Goal: Information Seeking & Learning: Get advice/opinions

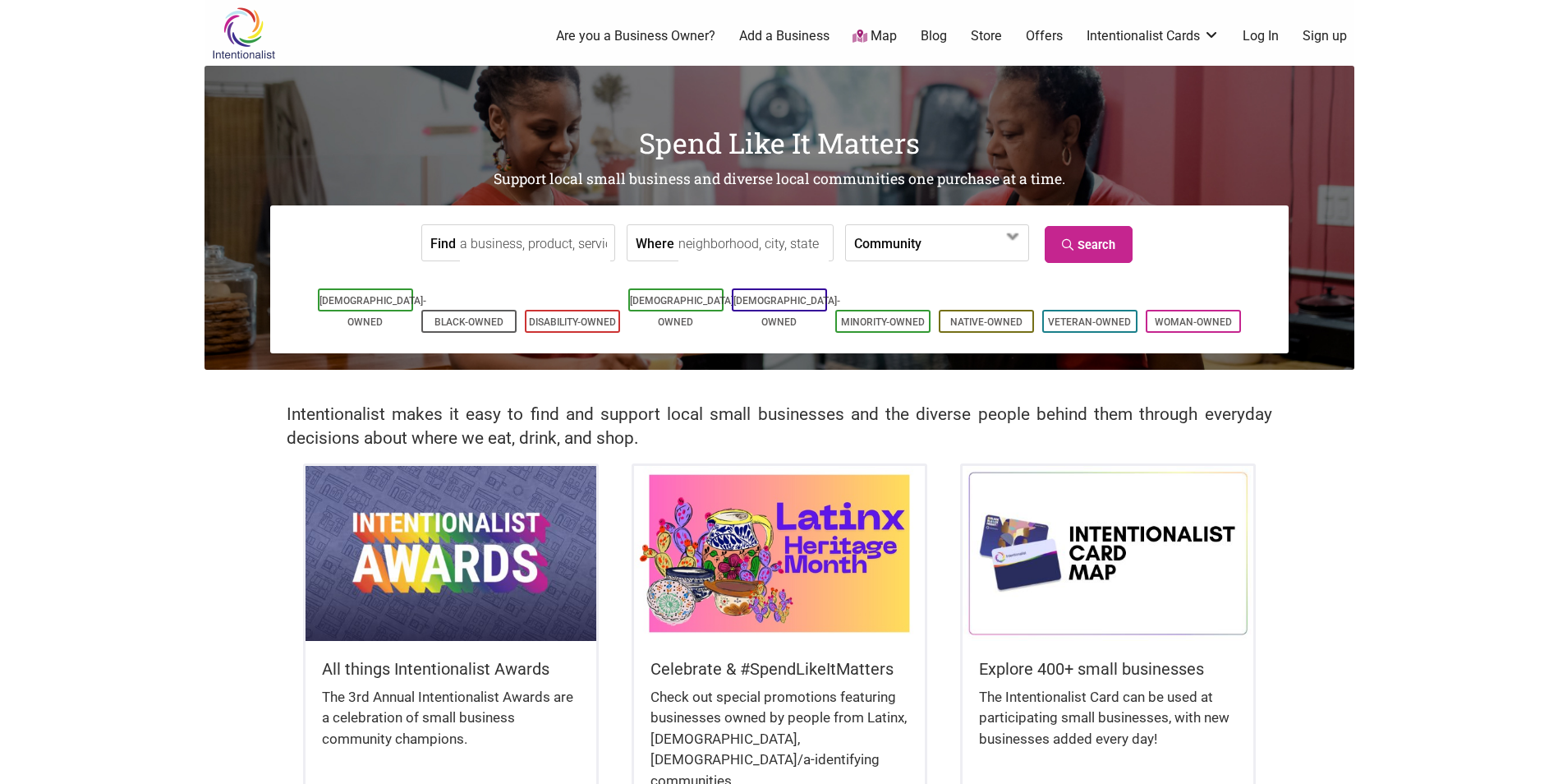
click at [765, 236] on input "Where" at bounding box center [753, 243] width 151 height 37
type input "maple leaf"
click at [553, 243] on input "Find" at bounding box center [535, 243] width 151 height 37
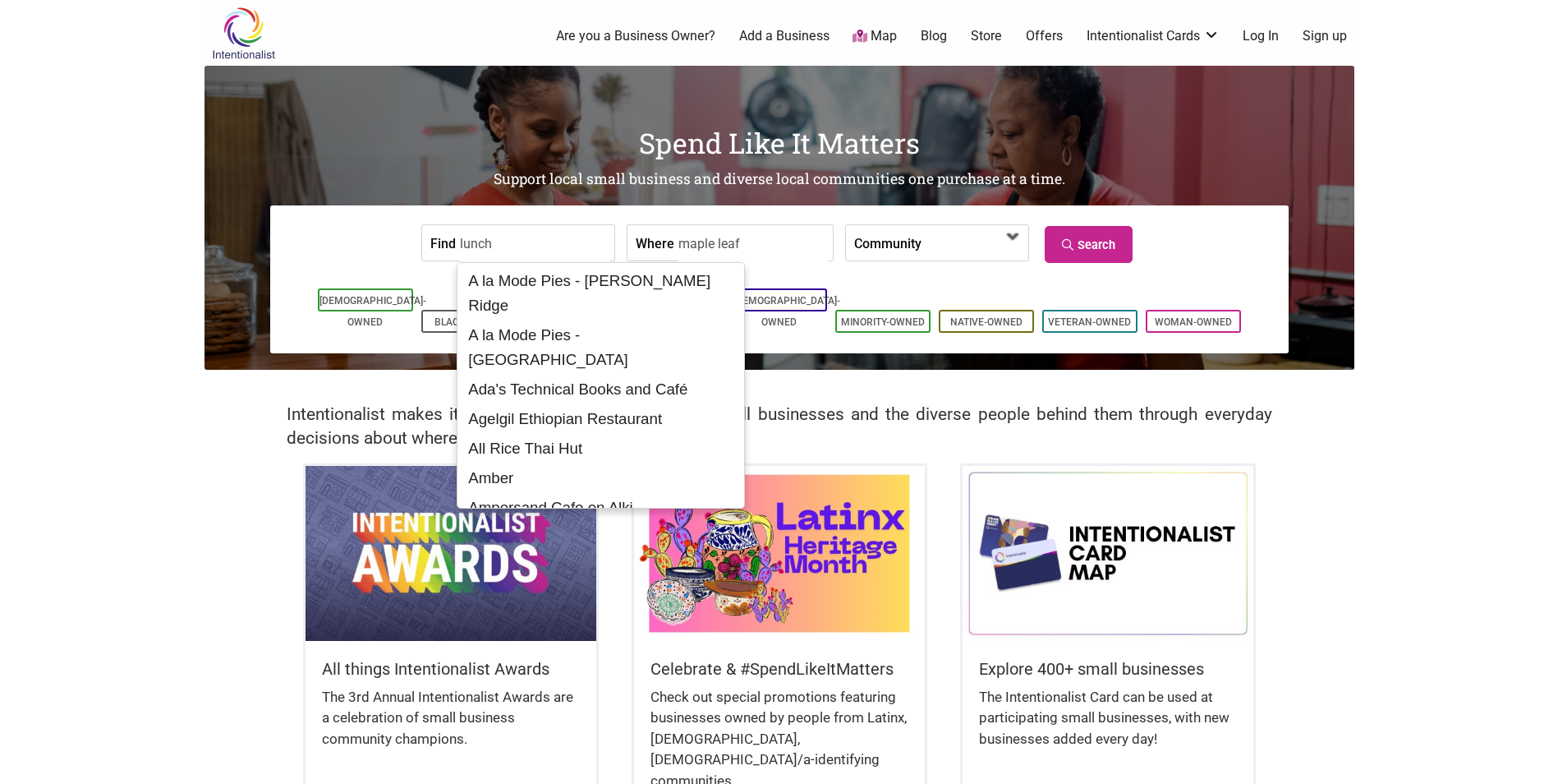
type input "lunch"
click at [954, 249] on span at bounding box center [968, 243] width 71 height 28
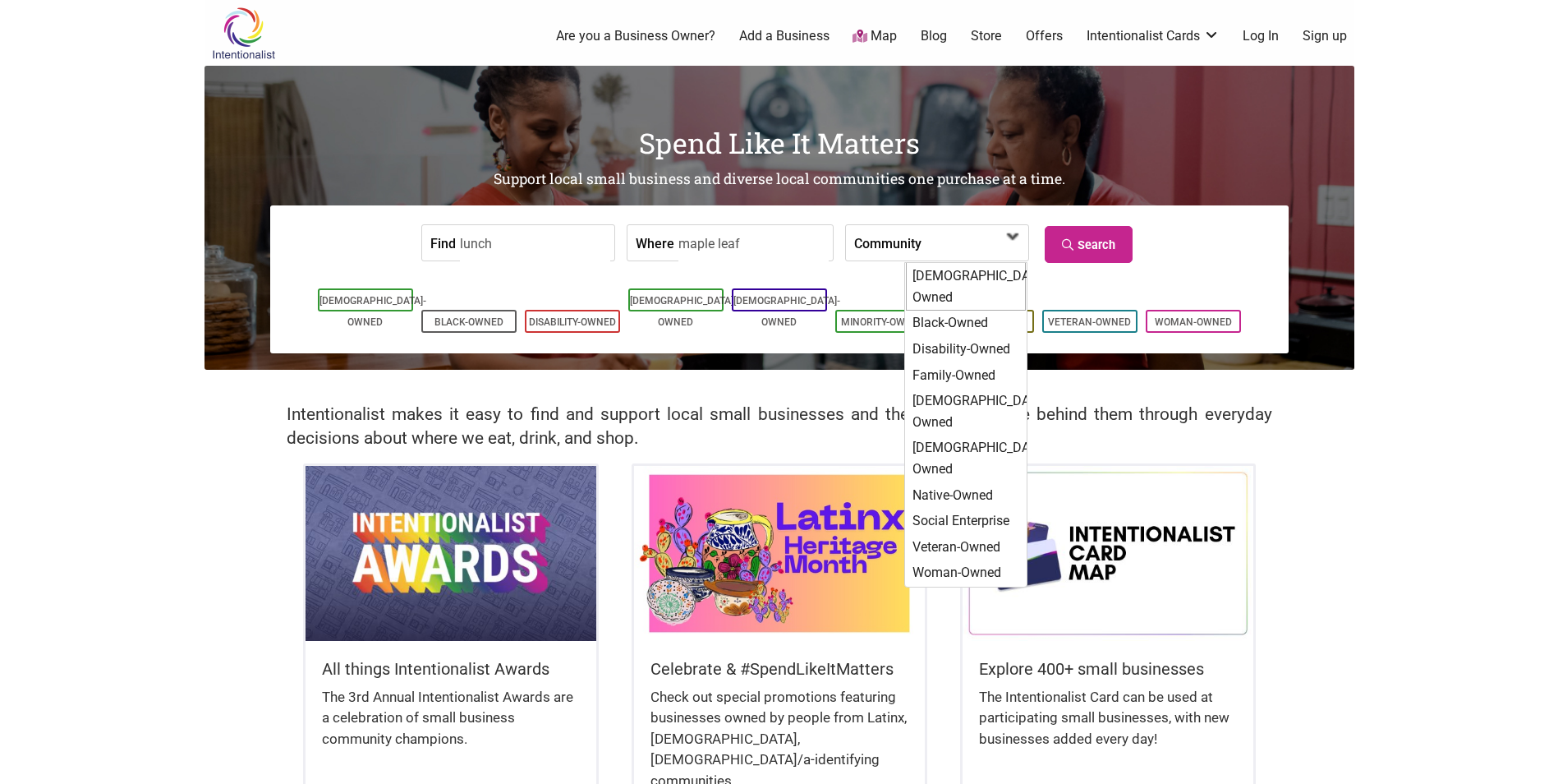
click at [1008, 249] on span at bounding box center [1014, 236] width 26 height 26
click at [1013, 230] on span at bounding box center [1014, 236] width 26 height 26
click at [1126, 238] on link "Search" at bounding box center [1089, 244] width 88 height 37
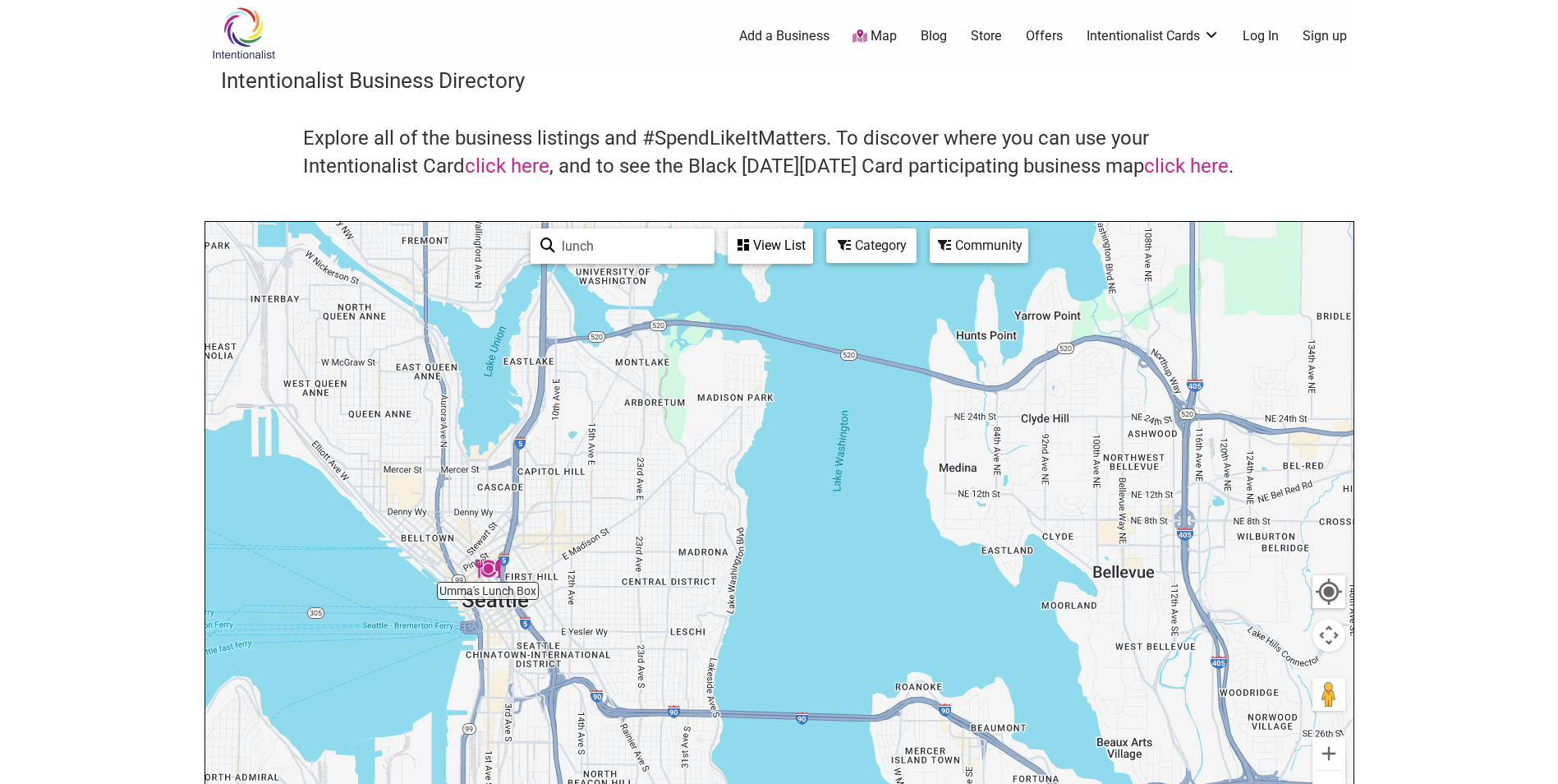
drag, startPoint x: 1167, startPoint y: 624, endPoint x: 1363, endPoint y: 611, distance: 196.4
click at [1363, 611] on body "× Menu 0 Add a Business Map Blog Store Offers Intentionalist Cards Buy Black Ca…" at bounding box center [779, 392] width 1558 height 784
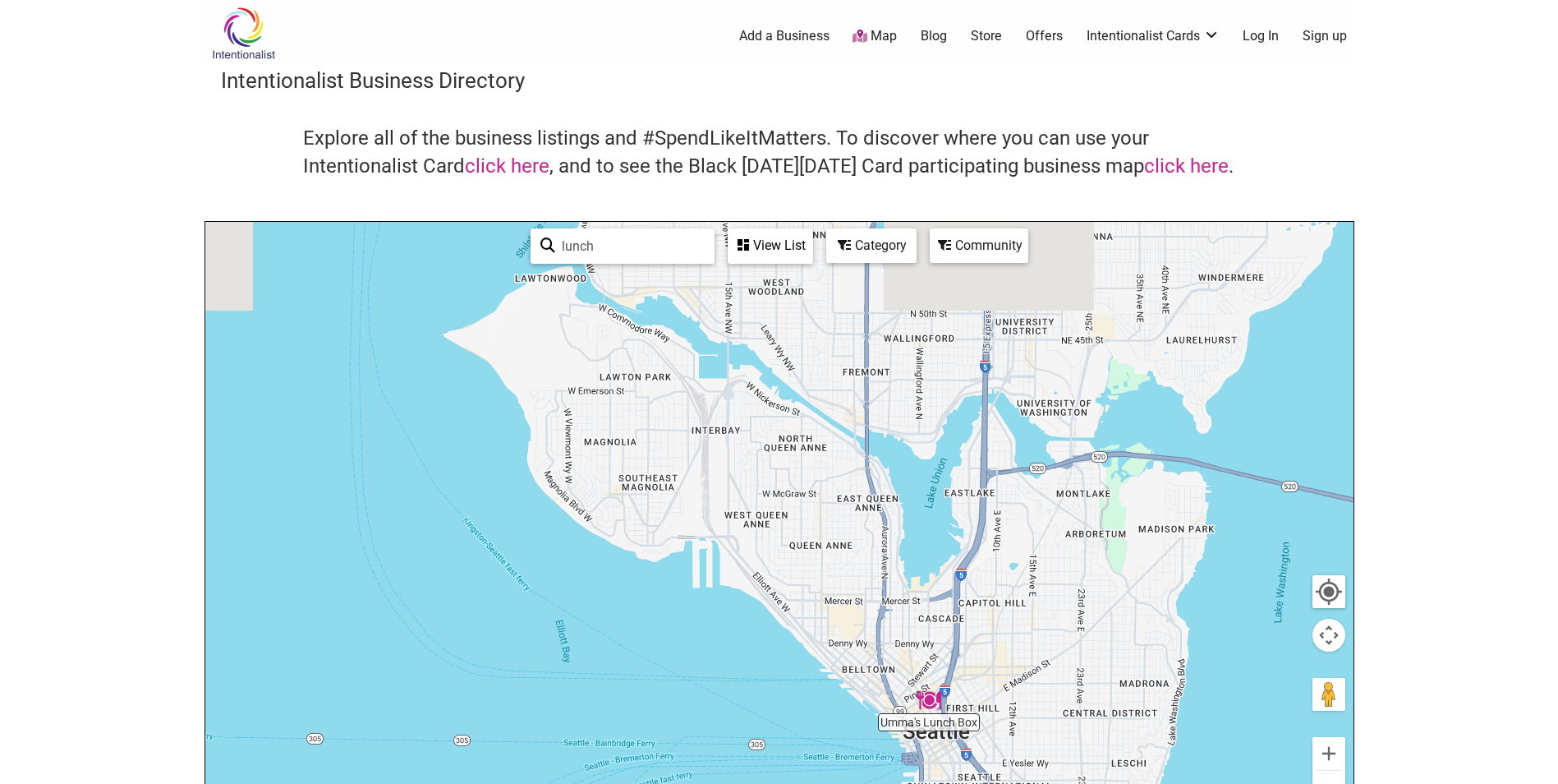
drag, startPoint x: 683, startPoint y: 601, endPoint x: 1122, endPoint y: 708, distance: 451.9
click at [1129, 734] on div at bounding box center [779, 542] width 1148 height 639
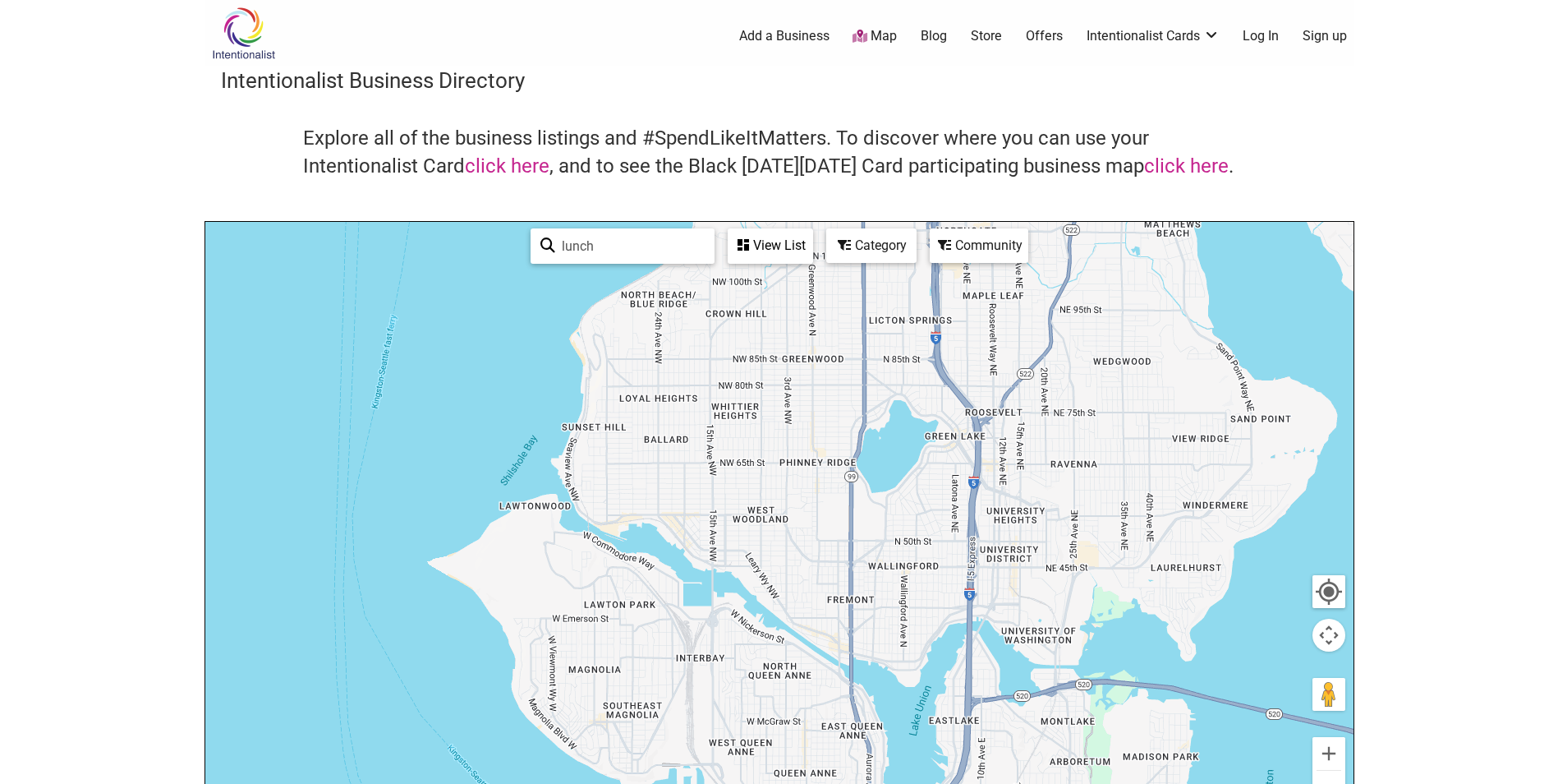
drag, startPoint x: 1082, startPoint y: 376, endPoint x: 1069, endPoint y: 604, distance: 228.4
click at [1069, 604] on div at bounding box center [779, 542] width 1148 height 639
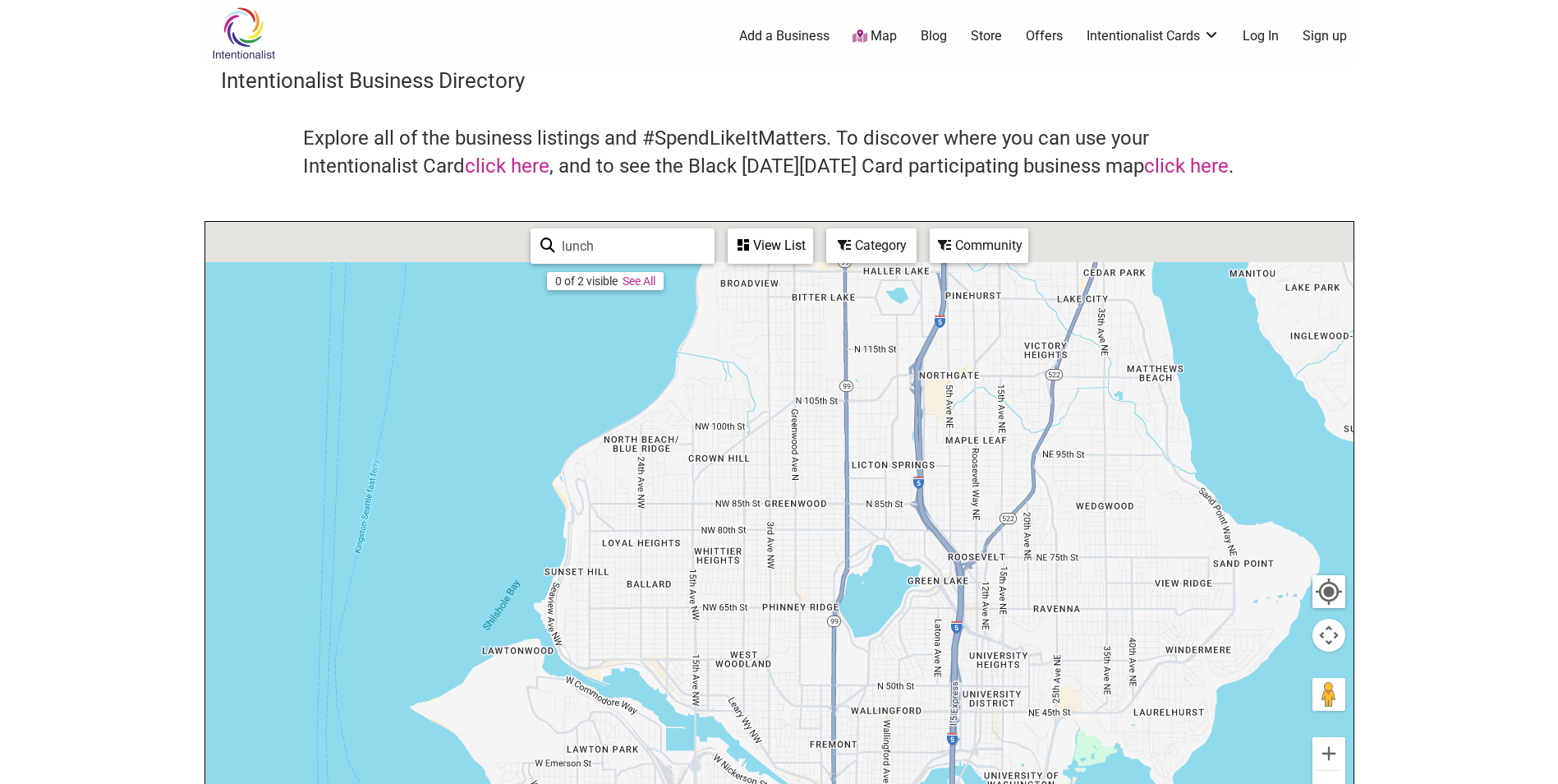
drag, startPoint x: 1055, startPoint y: 401, endPoint x: 1036, endPoint y: 623, distance: 222.8
click at [1036, 623] on div at bounding box center [779, 542] width 1148 height 639
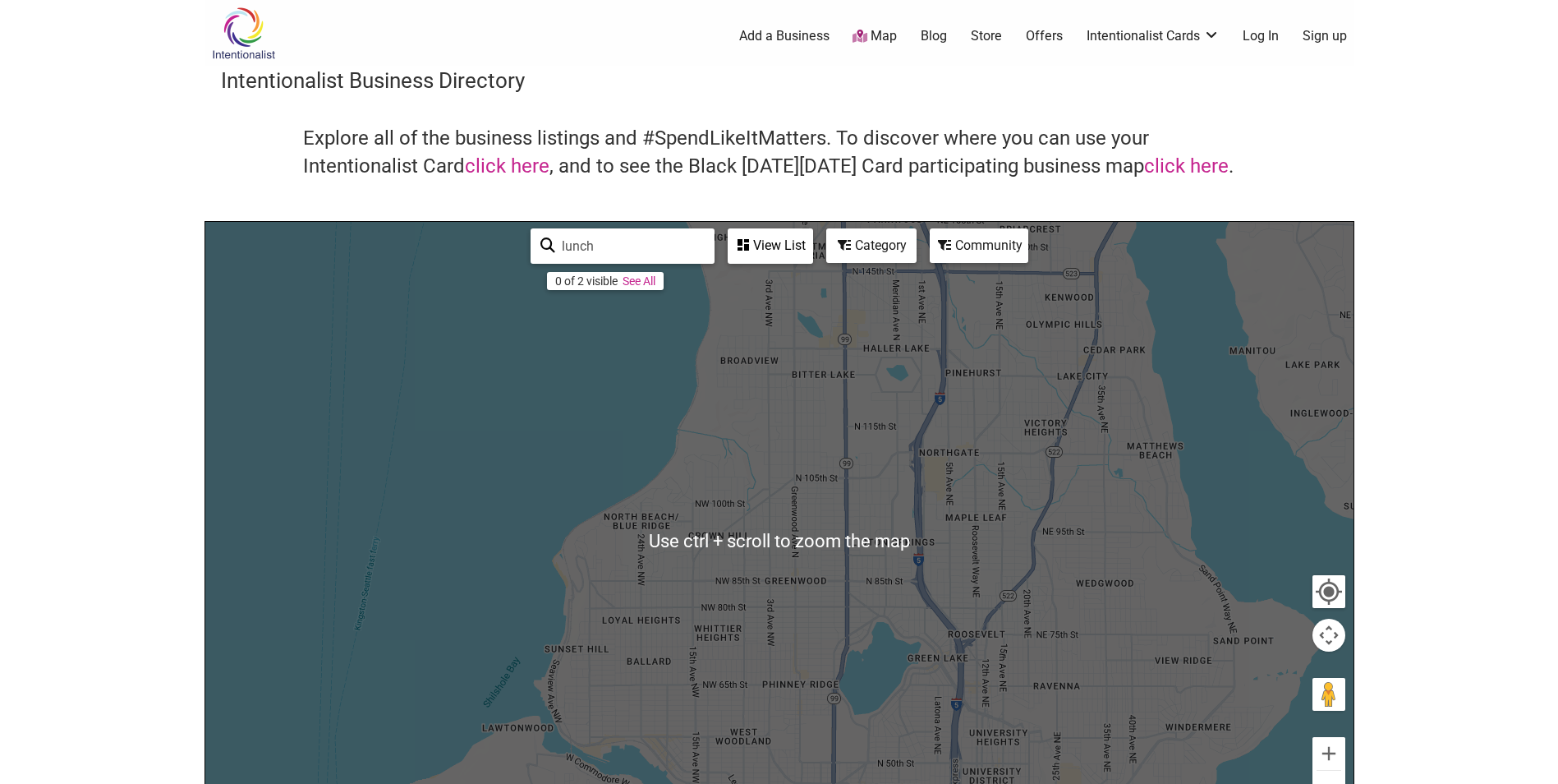
click at [896, 536] on div at bounding box center [779, 542] width 1148 height 639
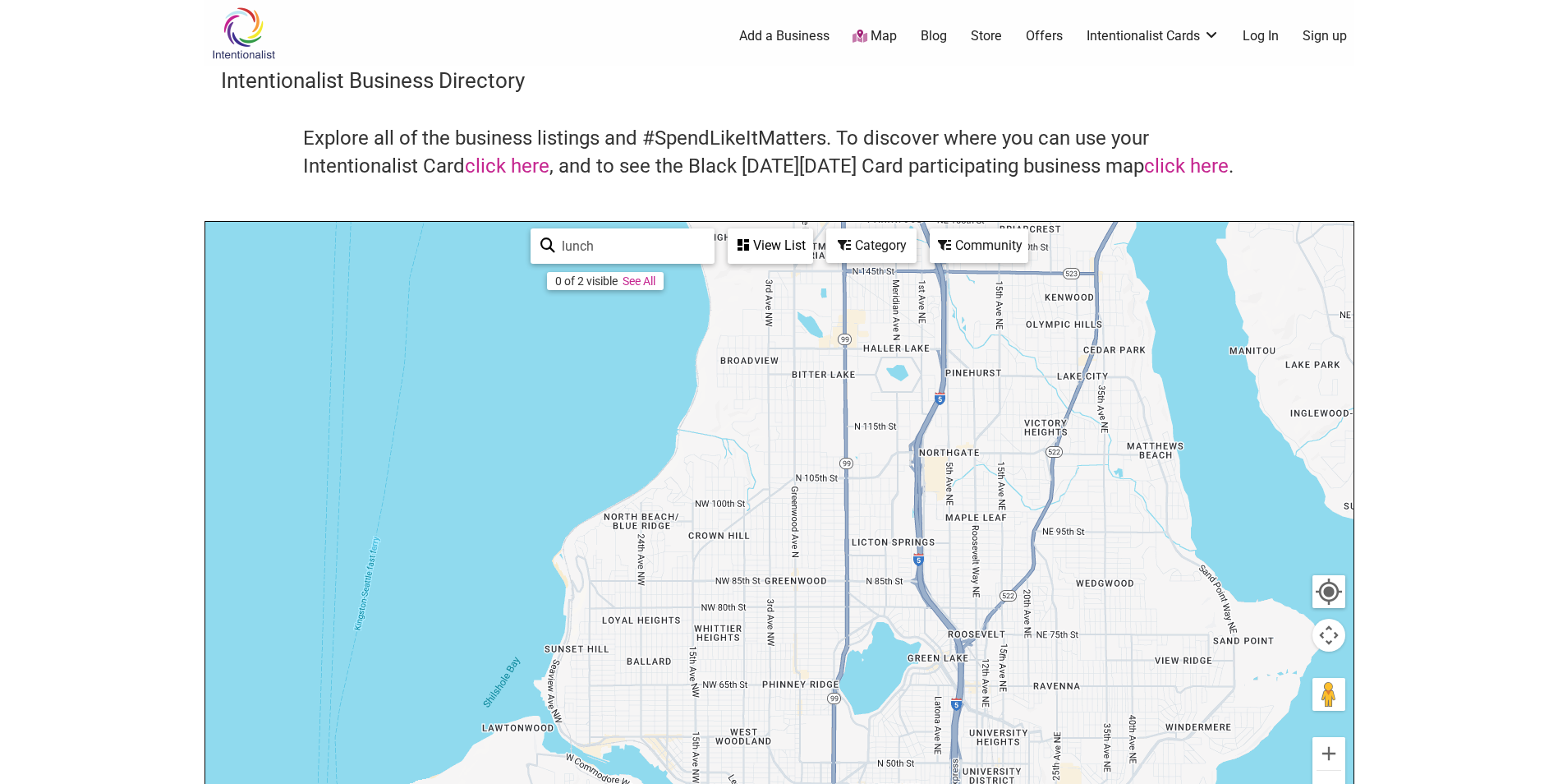
click at [624, 238] on input "lunch" at bounding box center [630, 246] width 150 height 32
drag, startPoint x: 621, startPoint y: 242, endPoint x: 528, endPoint y: 241, distance: 93.0
click at [528, 241] on div "lunch 0 of 2 visible See All View List Sorry...nothing found." at bounding box center [672, 246] width 296 height 48
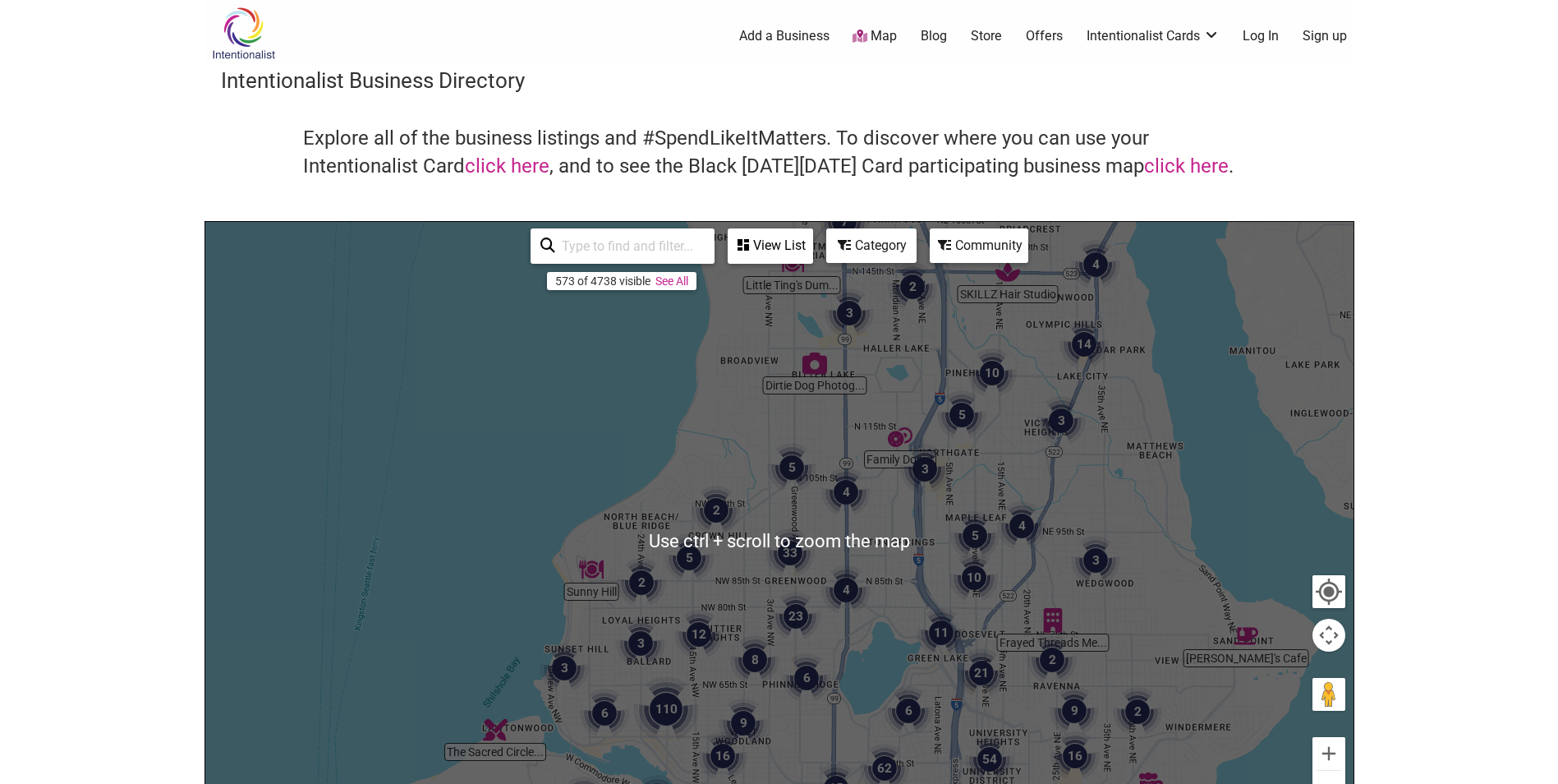
click at [1021, 443] on div at bounding box center [779, 542] width 1148 height 639
click at [959, 418] on img "5" at bounding box center [962, 415] width 49 height 49
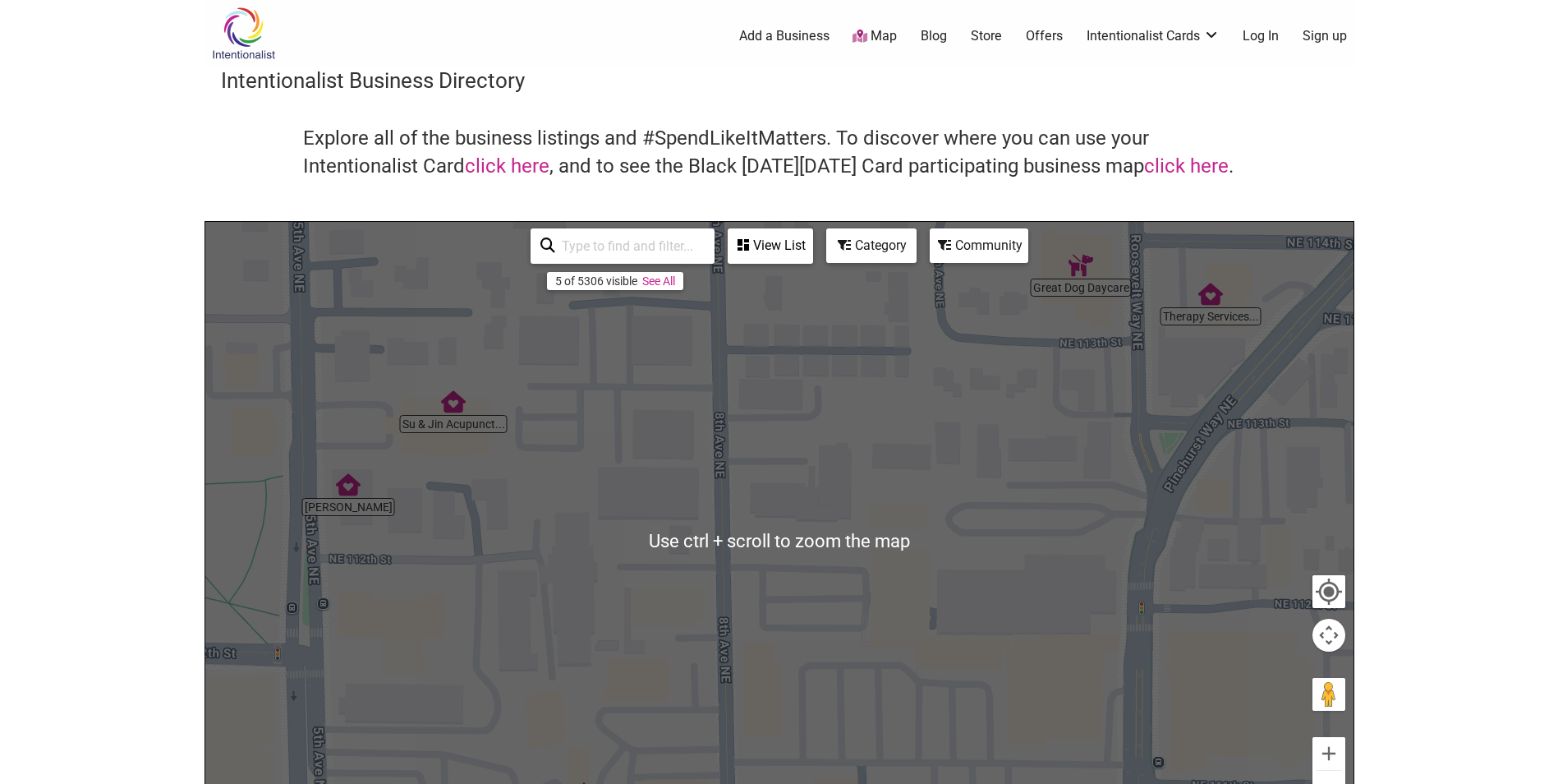
click at [957, 418] on div "To navigate, press the arrow keys." at bounding box center [779, 542] width 1148 height 639
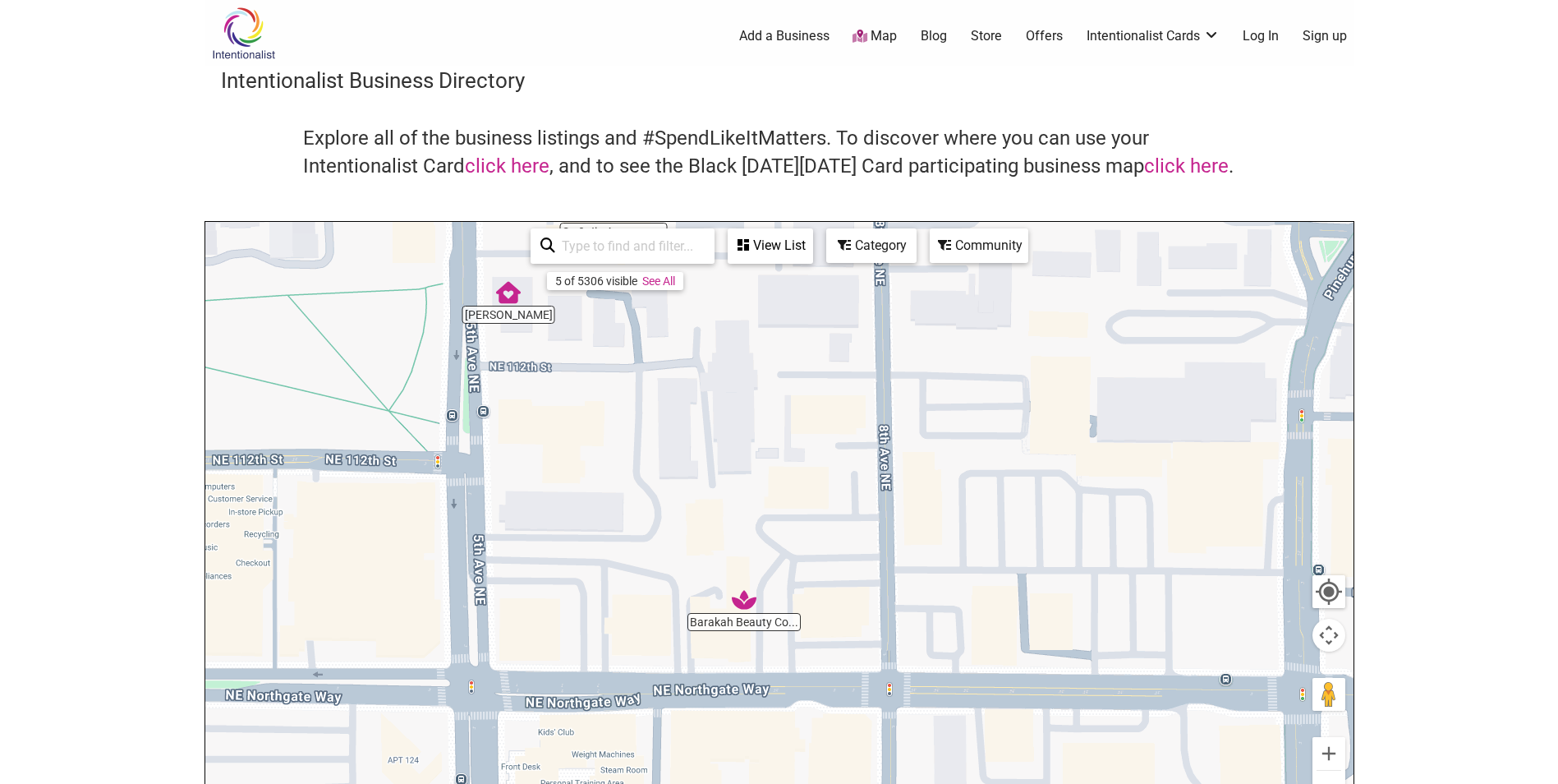
drag, startPoint x: 786, startPoint y: 448, endPoint x: 946, endPoint y: 256, distance: 249.9
click at [946, 256] on div "[PERSON_NAME] Dental Su & Jin Acupunct... Great Dog Daycare Therapy Services...…" at bounding box center [779, 542] width 1148 height 639
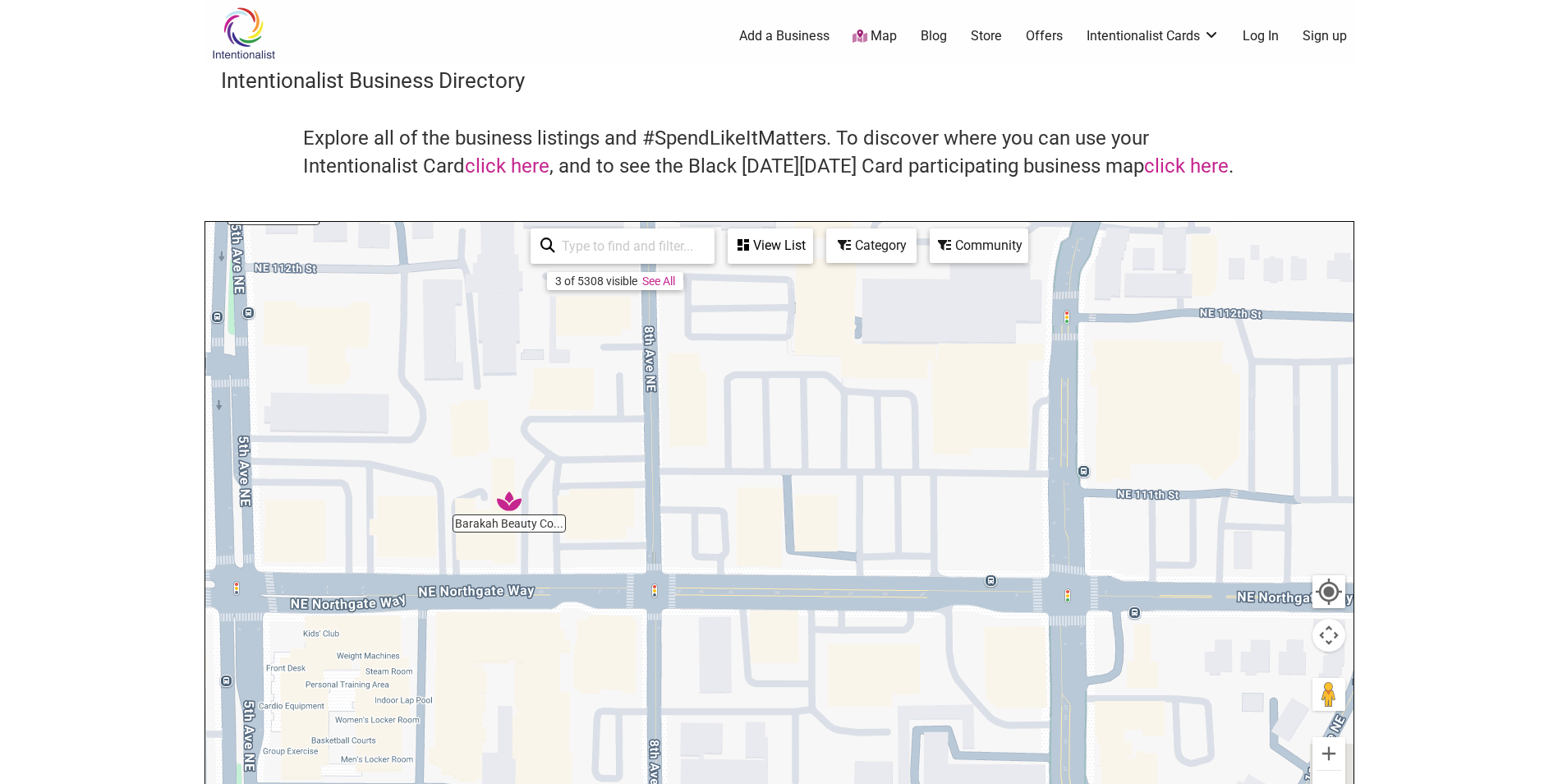
drag, startPoint x: 1106, startPoint y: 542, endPoint x: 673, endPoint y: 343, distance: 476.5
click at [673, 343] on div "To navigate, press the arrow keys." at bounding box center [779, 542] width 1148 height 639
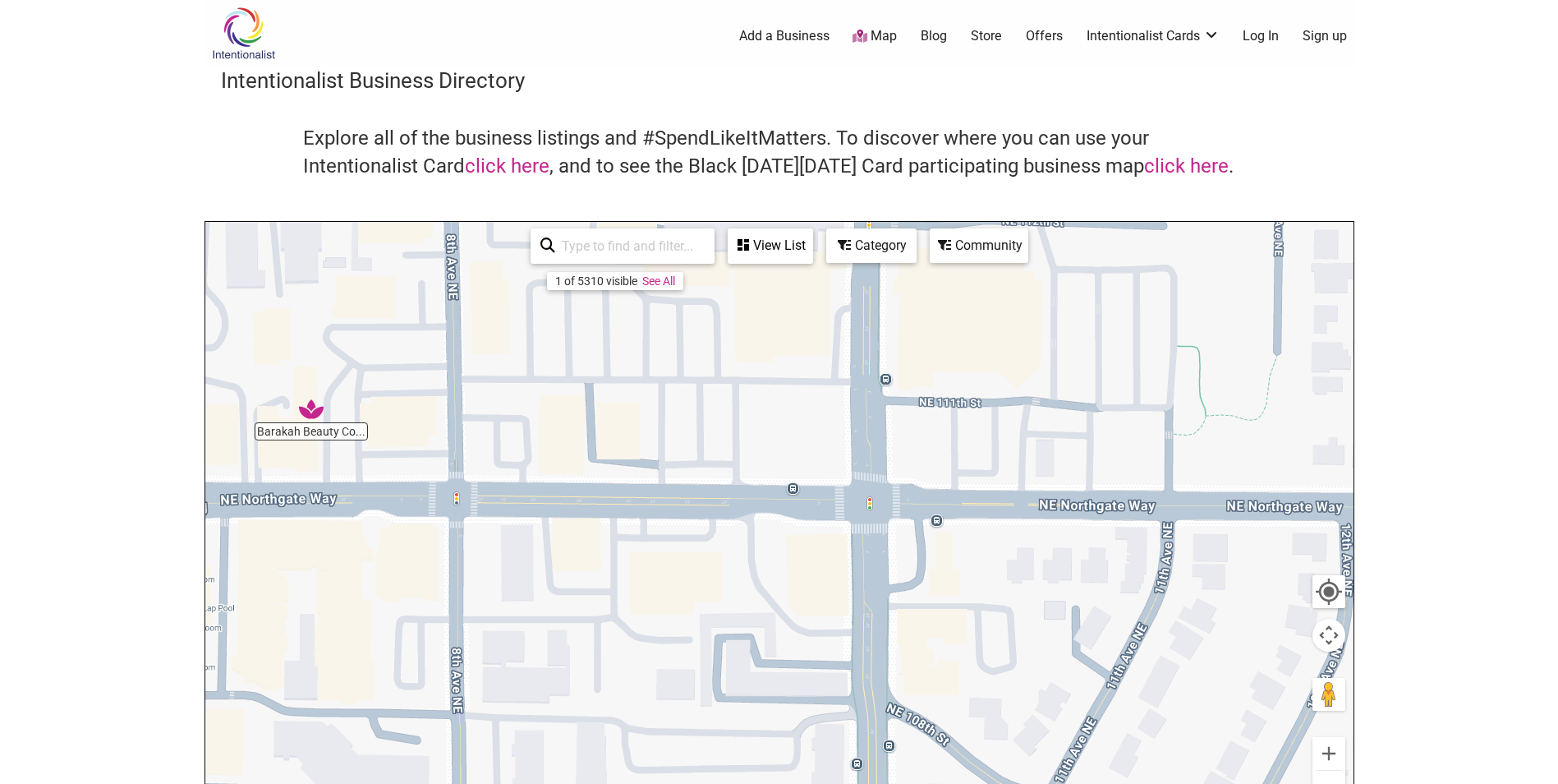
click at [1329, 781] on button "Zoom out" at bounding box center [1329, 787] width 33 height 33
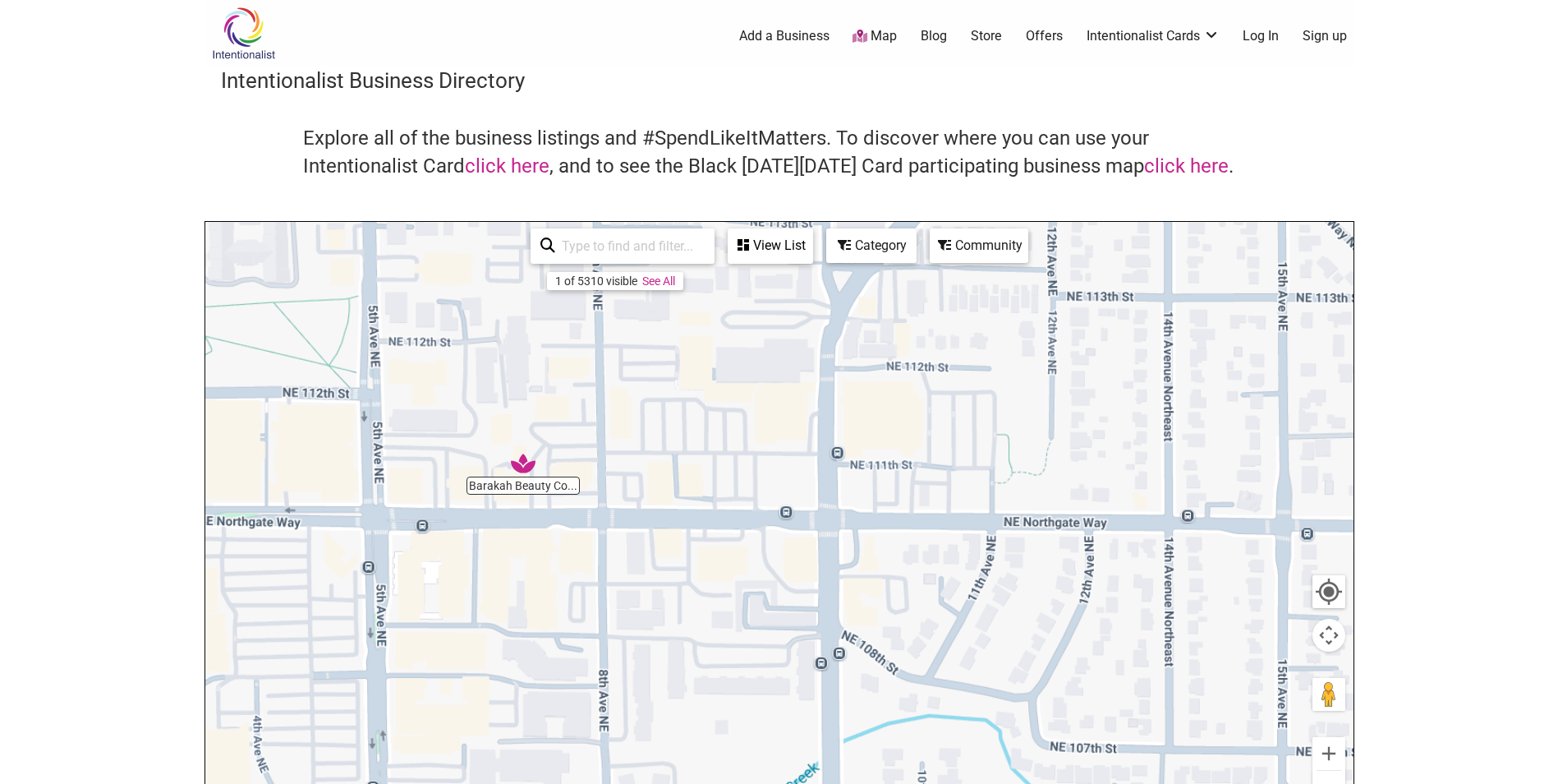
click at [1329, 781] on button "Zoom out" at bounding box center [1329, 787] width 33 height 33
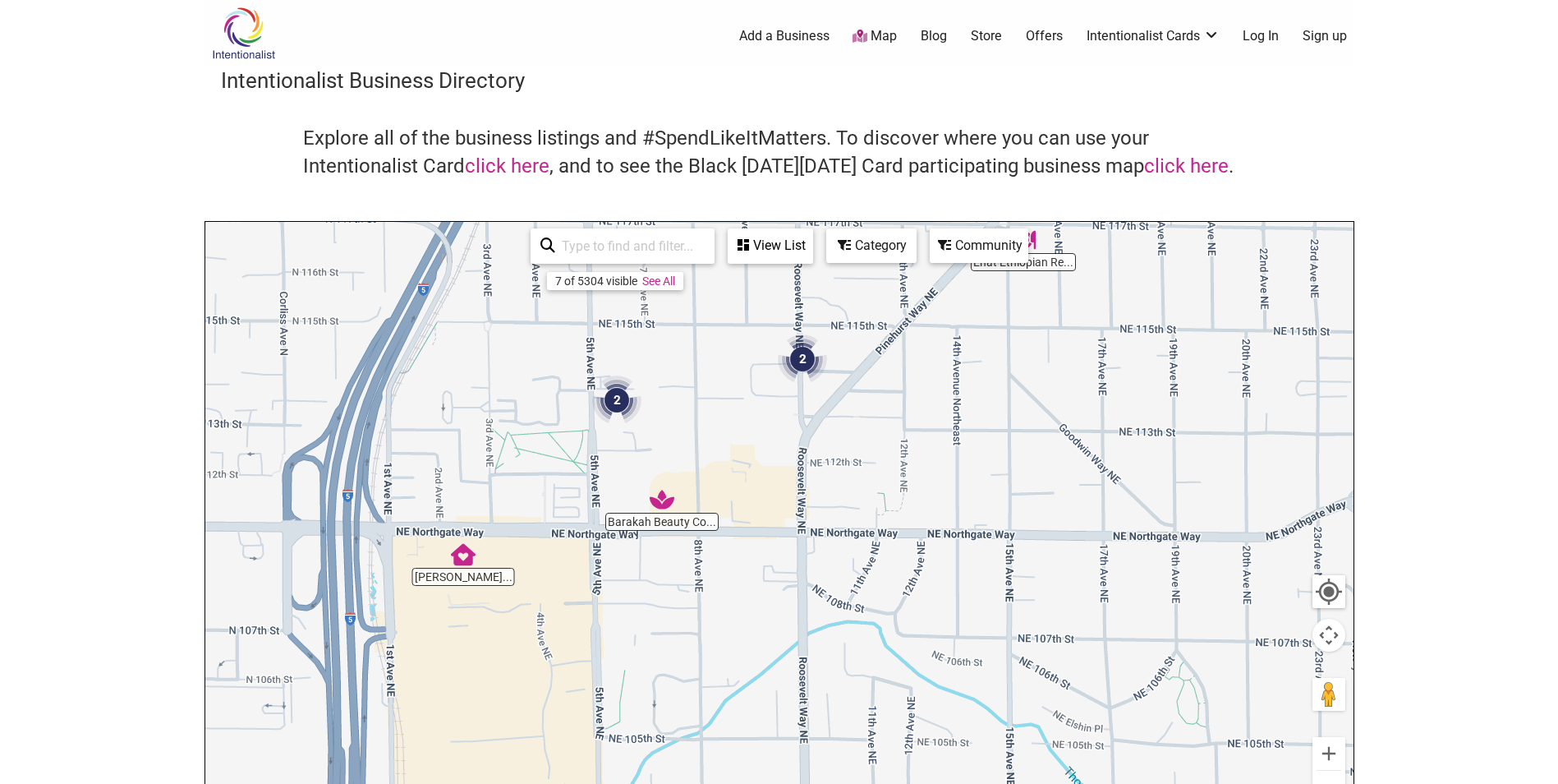
click at [1329, 781] on button "Zoom out" at bounding box center [1329, 787] width 33 height 33
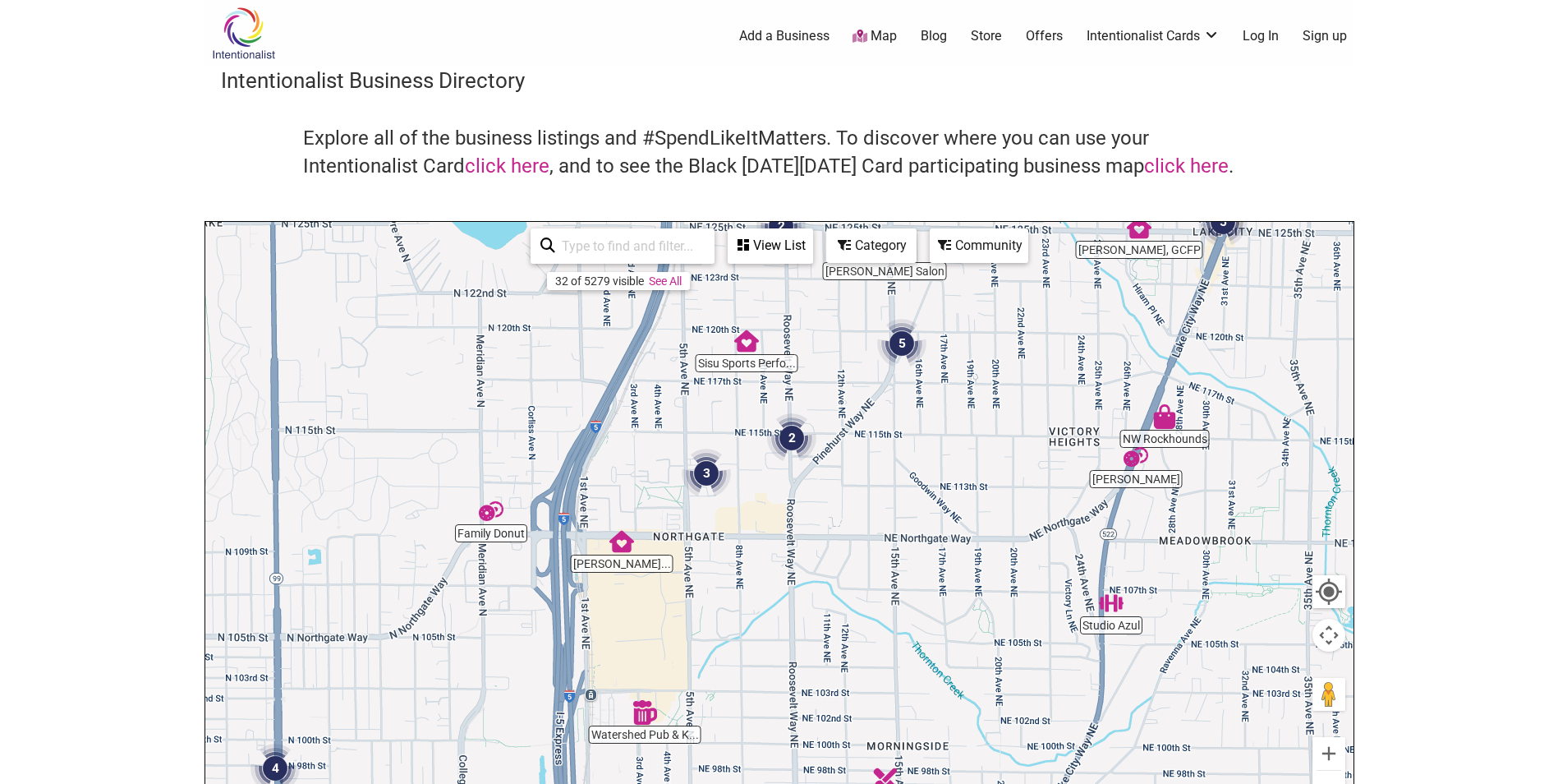
click at [1329, 781] on button "Zoom out" at bounding box center [1329, 787] width 33 height 33
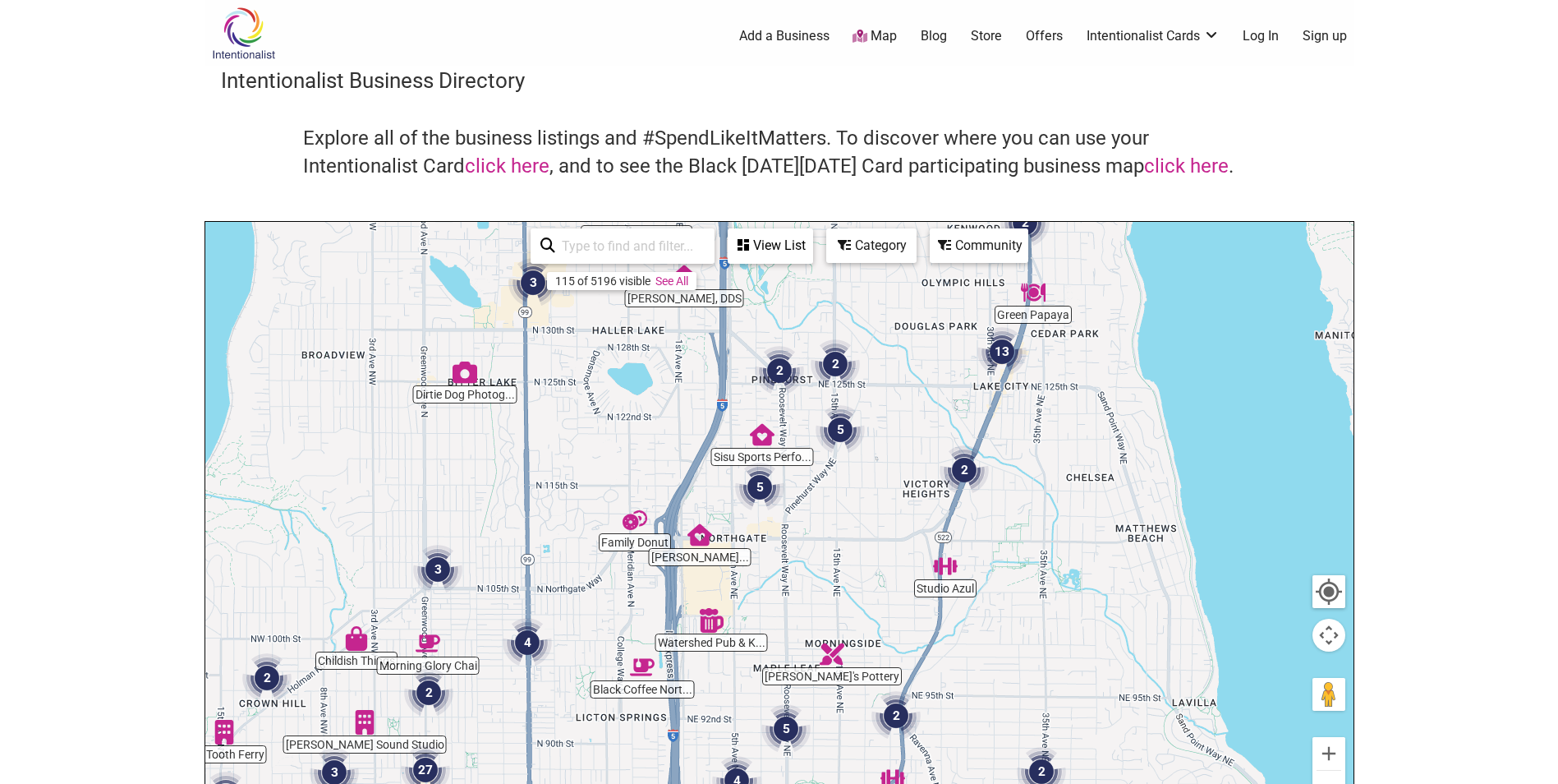
click at [712, 626] on img "Watershed Pub & Kitchen" at bounding box center [711, 620] width 25 height 25
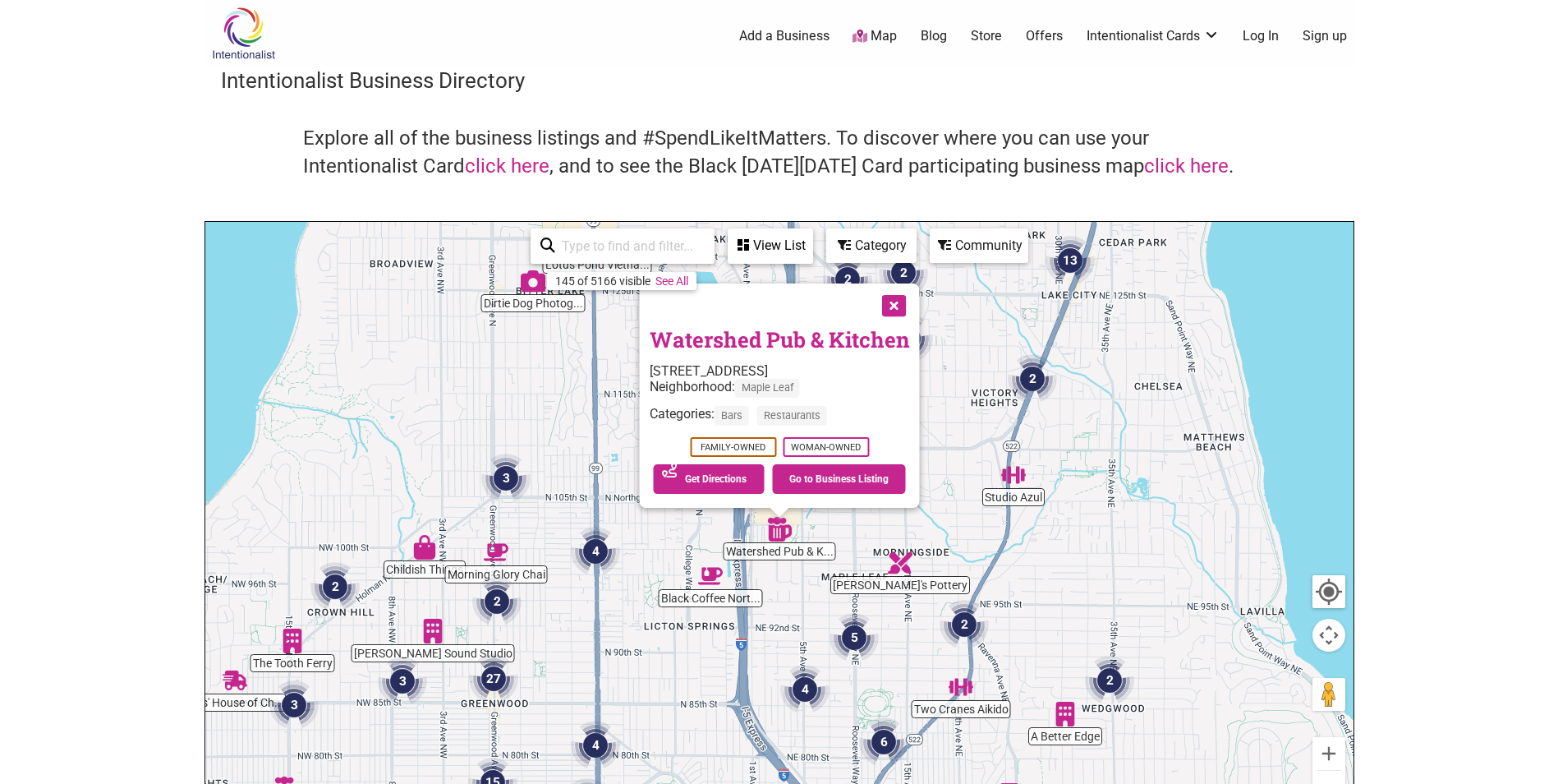
click at [894, 305] on button "Close" at bounding box center [892, 304] width 41 height 41
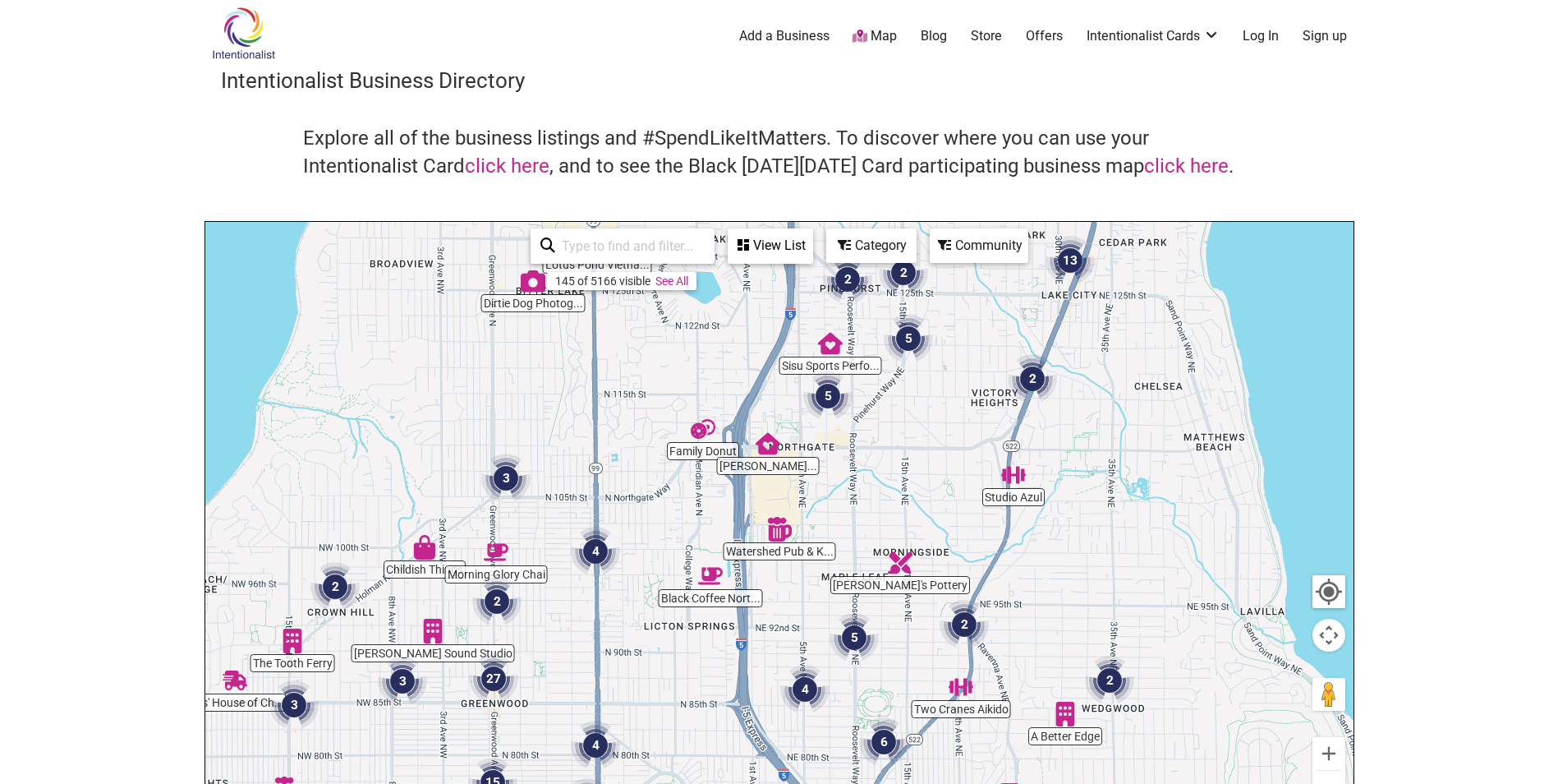
click at [702, 430] on img "Family Donut" at bounding box center [702, 429] width 25 height 25
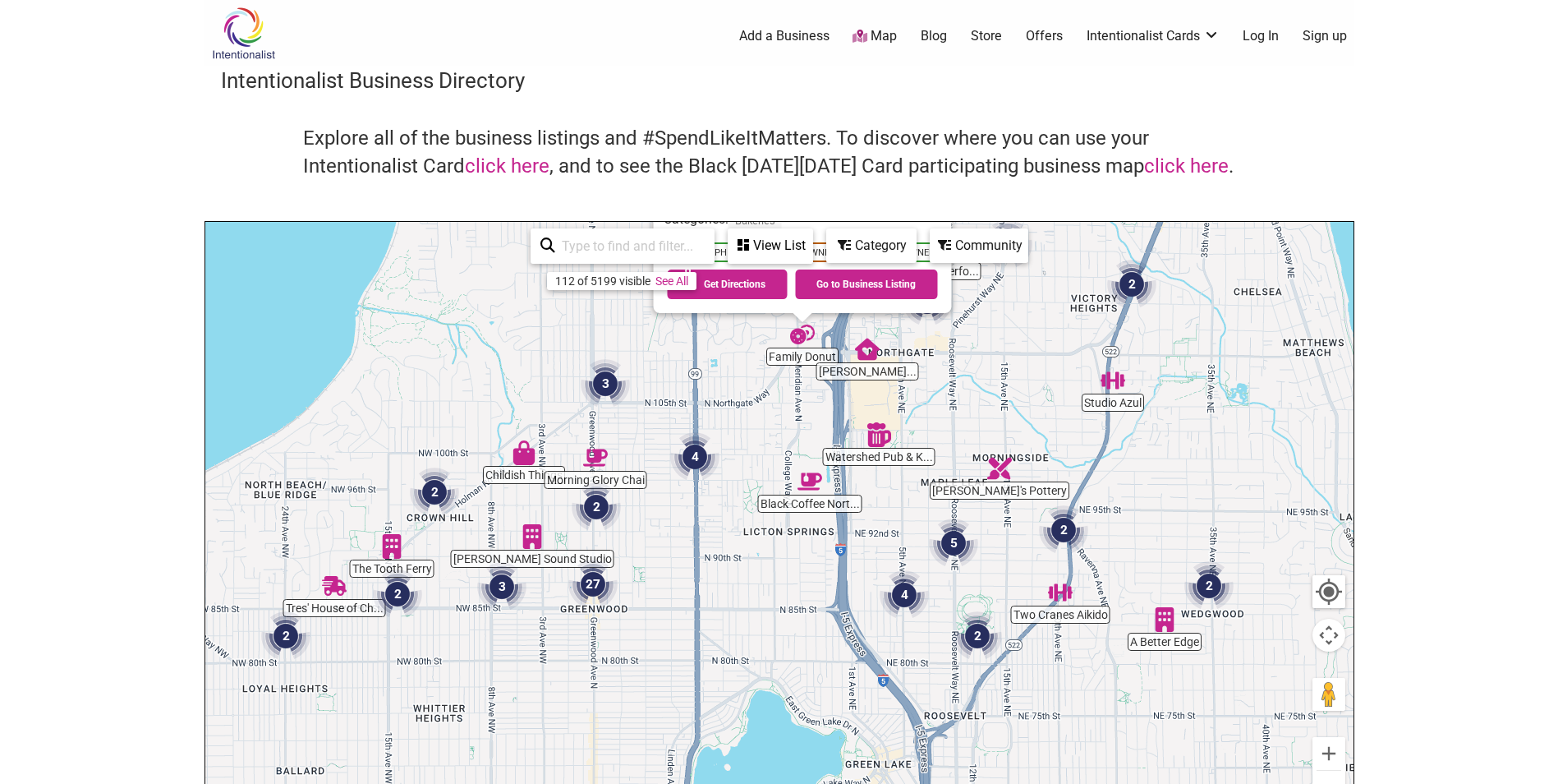
drag, startPoint x: 1192, startPoint y: 719, endPoint x: 1215, endPoint y: 520, distance: 200.3
click at [1215, 520] on div "To navigate, press the arrow keys. Family Donut [STREET_ADDRESS] Neighborhood: …" at bounding box center [779, 542] width 1148 height 639
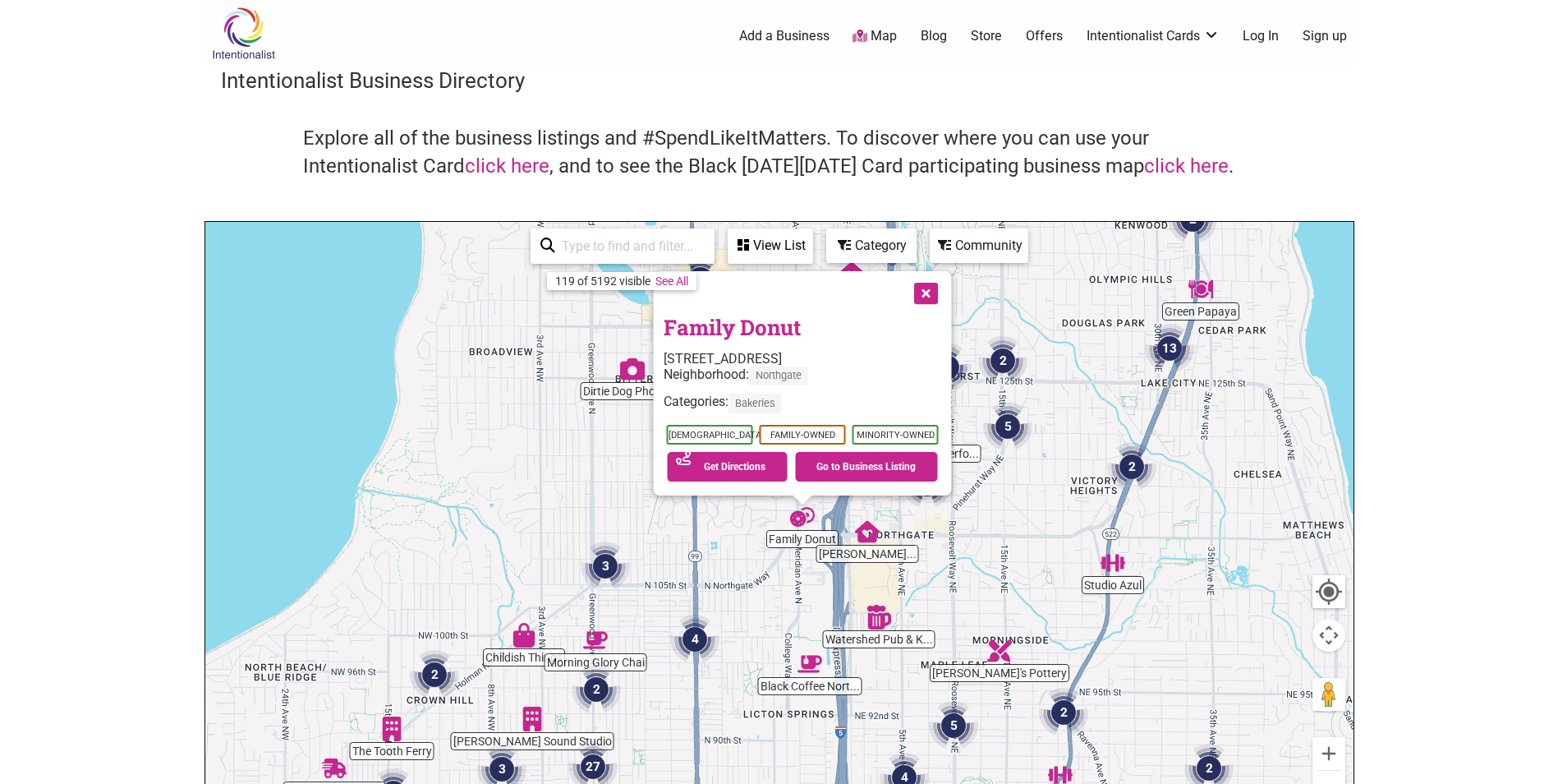
click at [929, 295] on button "Close" at bounding box center [924, 292] width 41 height 41
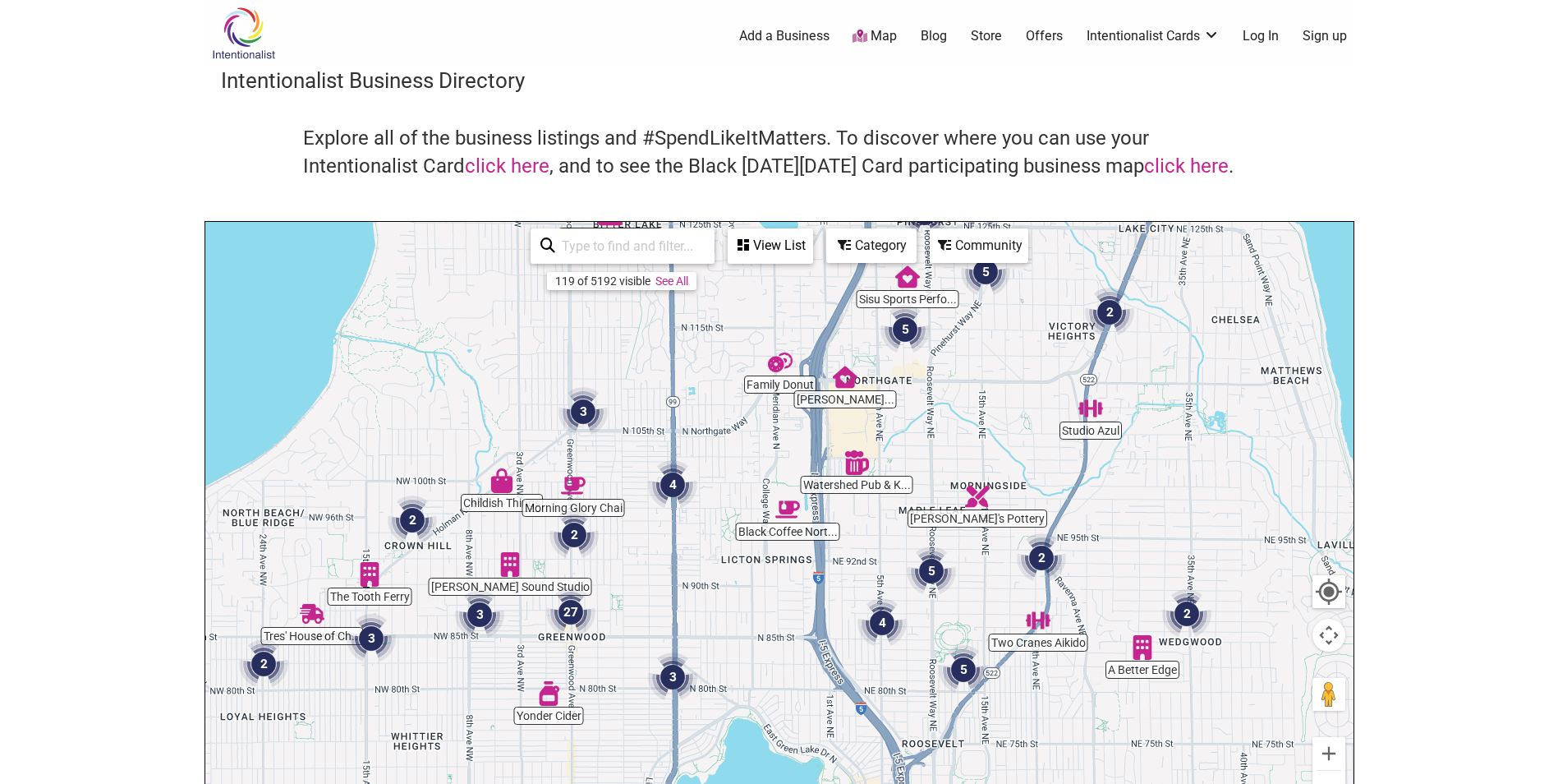
drag, startPoint x: 788, startPoint y: 626, endPoint x: 765, endPoint y: 474, distance: 153.7
click at [765, 474] on div "To navigate, press the arrow keys." at bounding box center [779, 542] width 1148 height 639
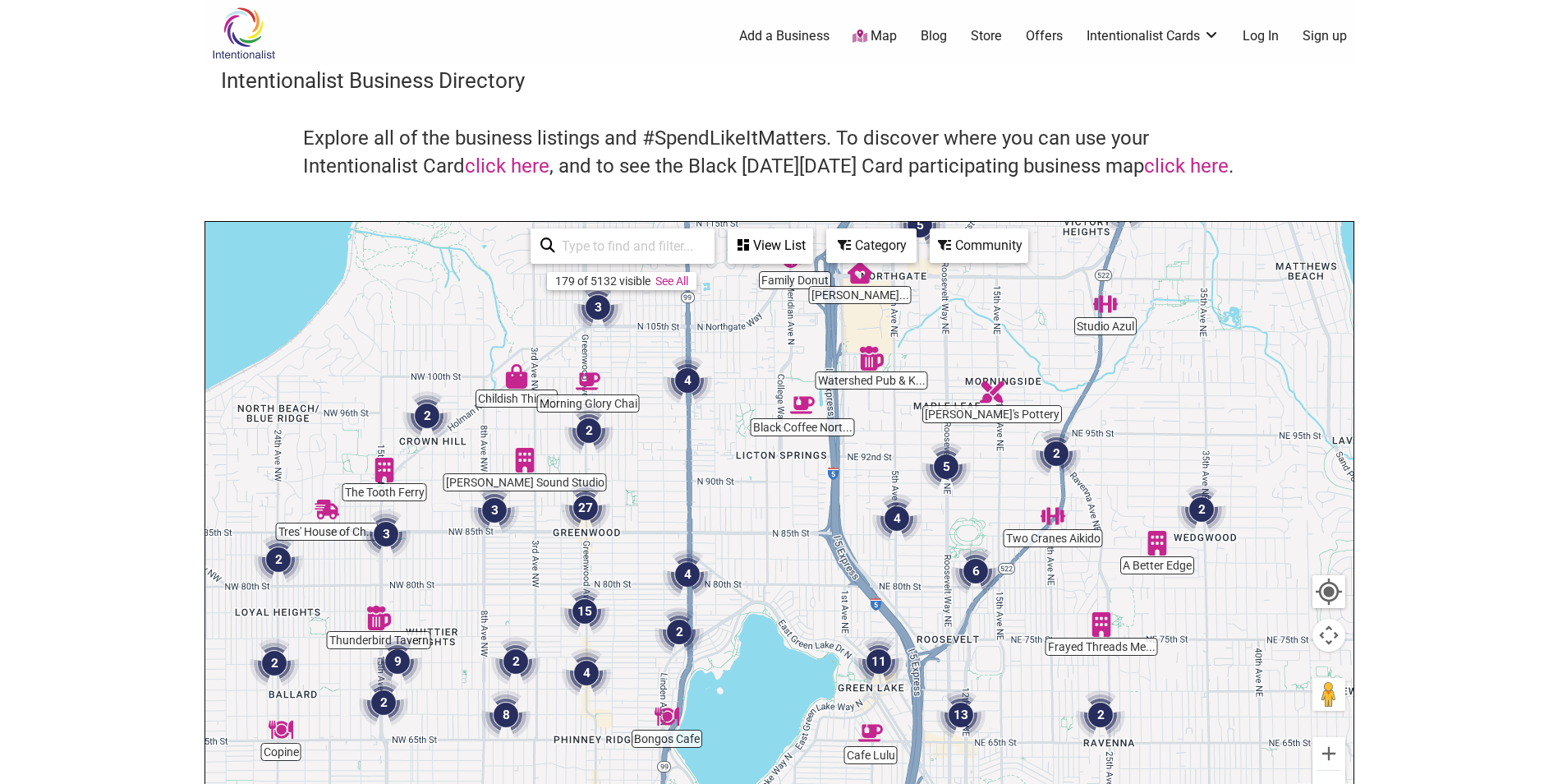
drag, startPoint x: 620, startPoint y: 643, endPoint x: 637, endPoint y: 543, distance: 101.4
click at [637, 543] on div "To navigate, press the arrow keys." at bounding box center [779, 542] width 1148 height 639
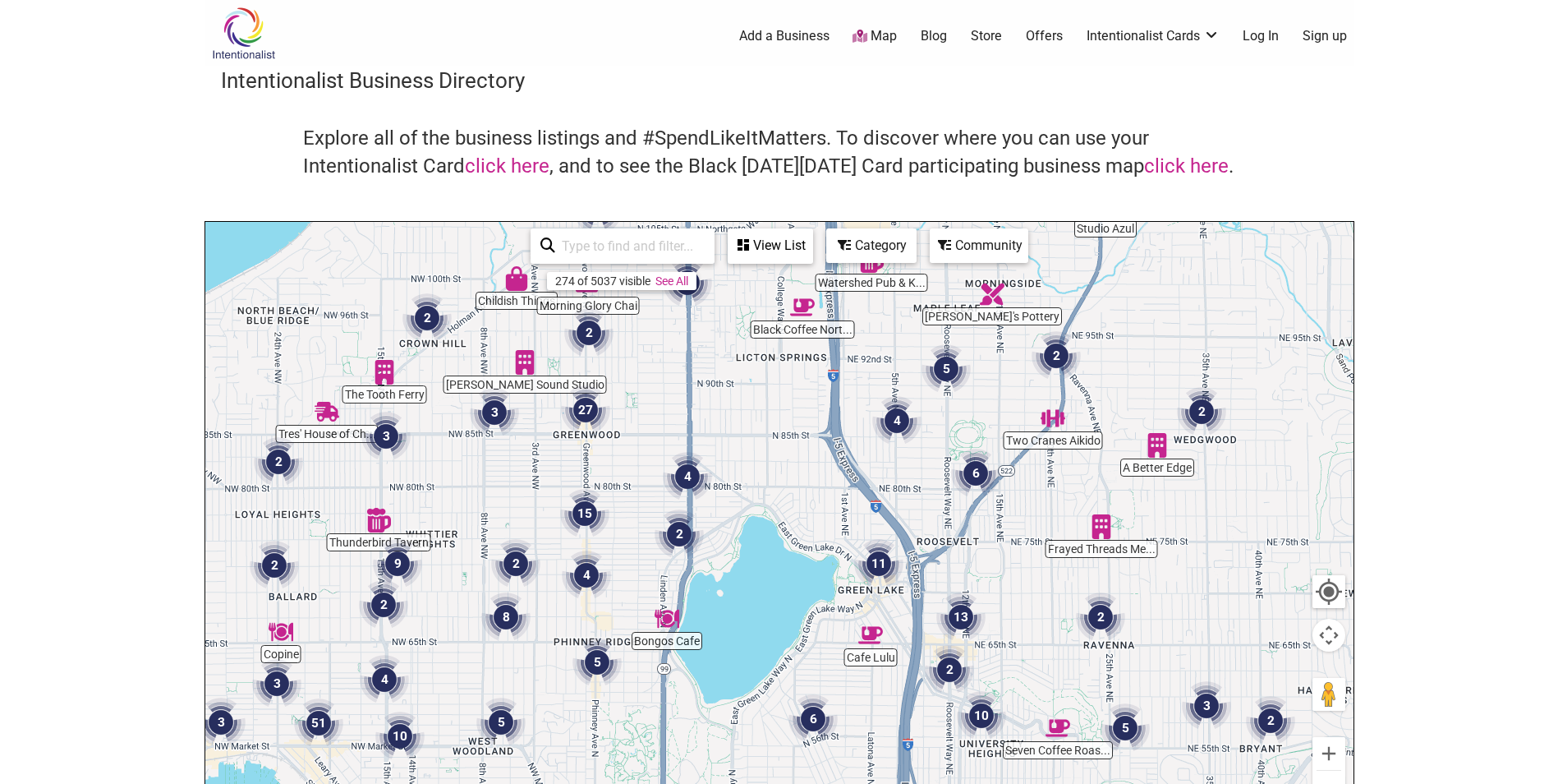
drag, startPoint x: 930, startPoint y: 634, endPoint x: 929, endPoint y: 508, distance: 126.0
click at [929, 508] on div "To navigate, press the arrow keys." at bounding box center [779, 542] width 1148 height 639
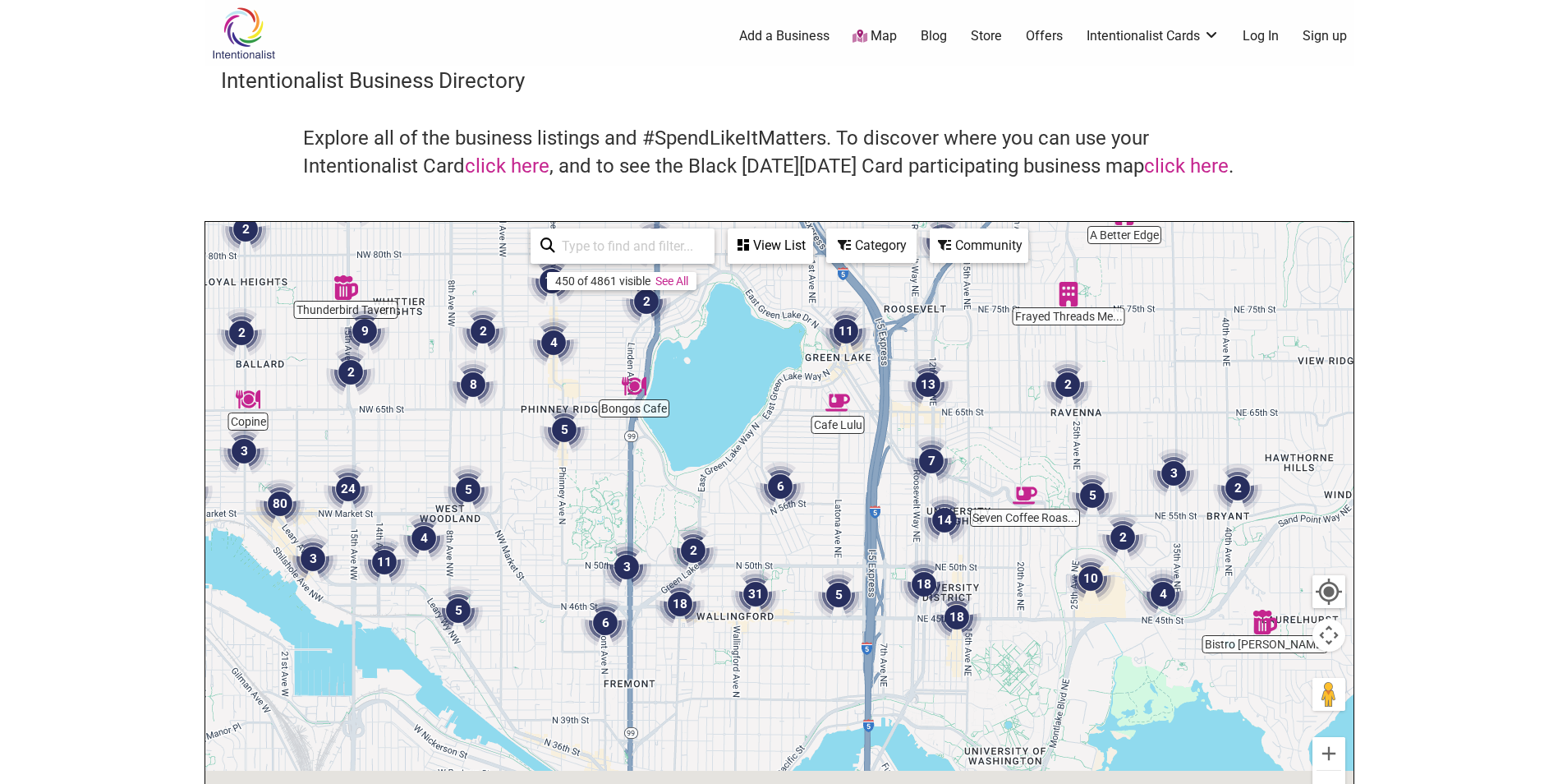
drag, startPoint x: 982, startPoint y: 703, endPoint x: 950, endPoint y: 494, distance: 211.4
click at [950, 495] on img "14" at bounding box center [945, 520] width 49 height 49
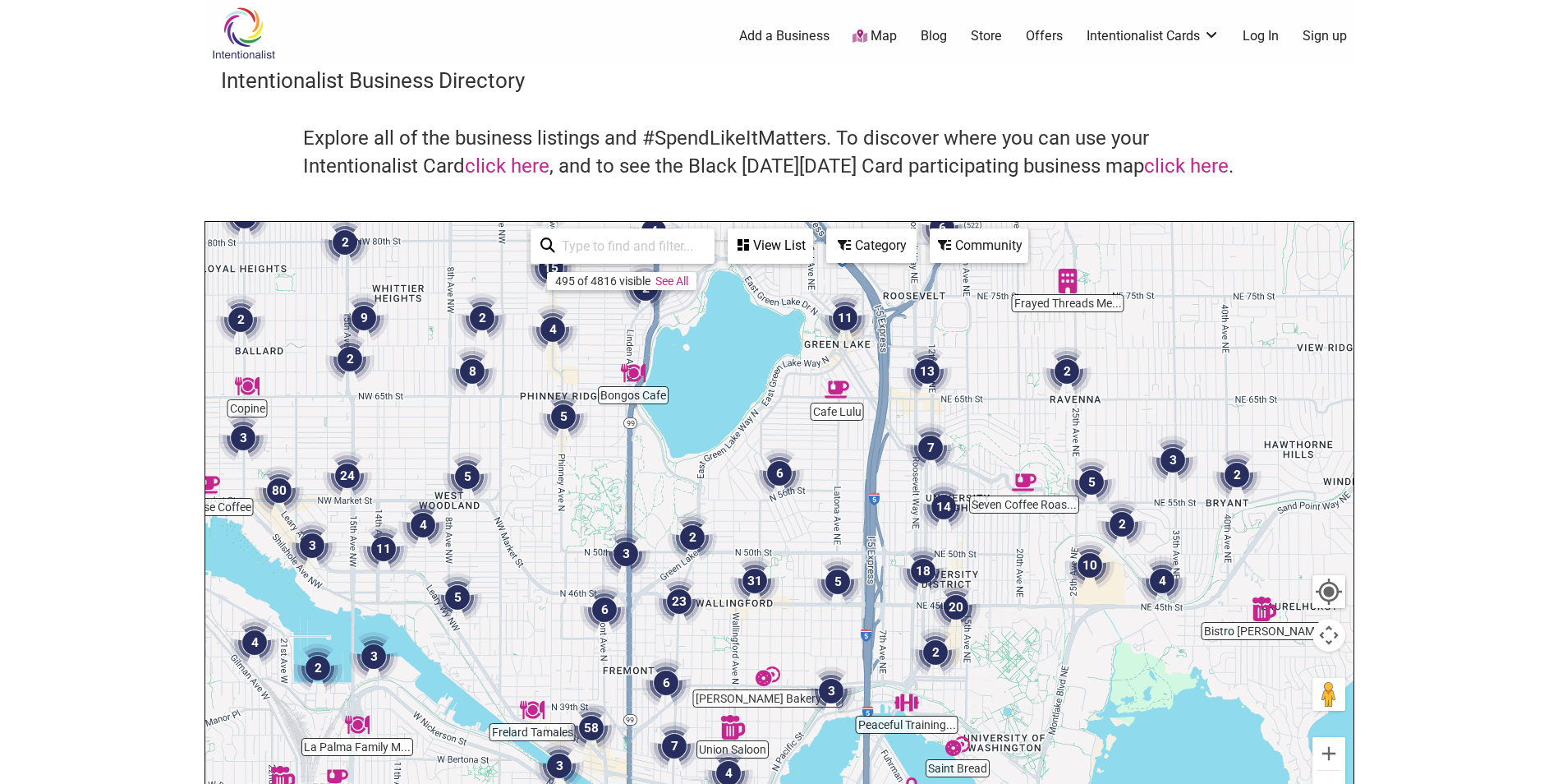
click at [1022, 482] on img "Seven Coffee Roasters Market & Cafe" at bounding box center [1024, 482] width 25 height 25
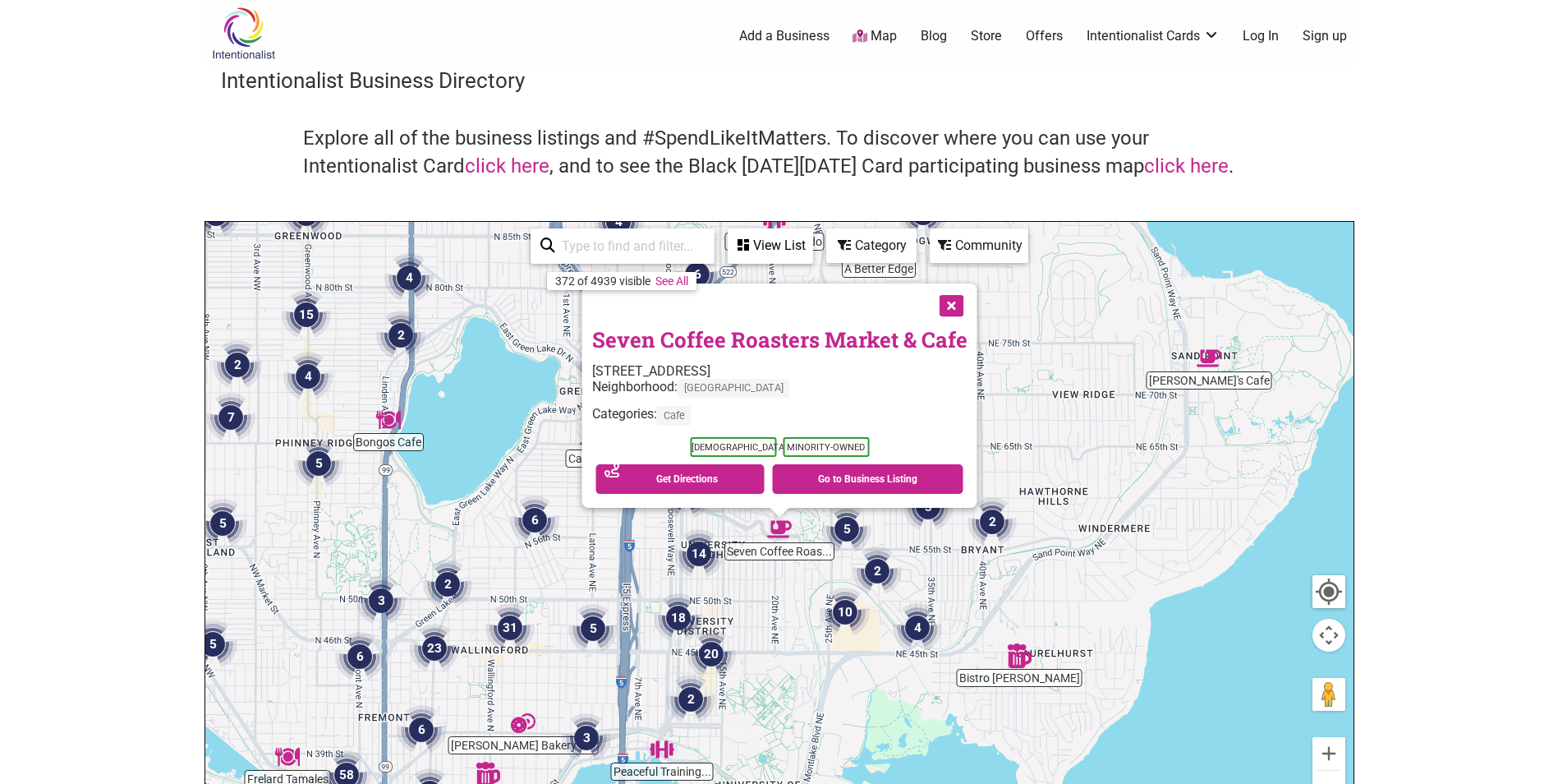
click at [948, 307] on button "Close" at bounding box center [949, 304] width 41 height 41
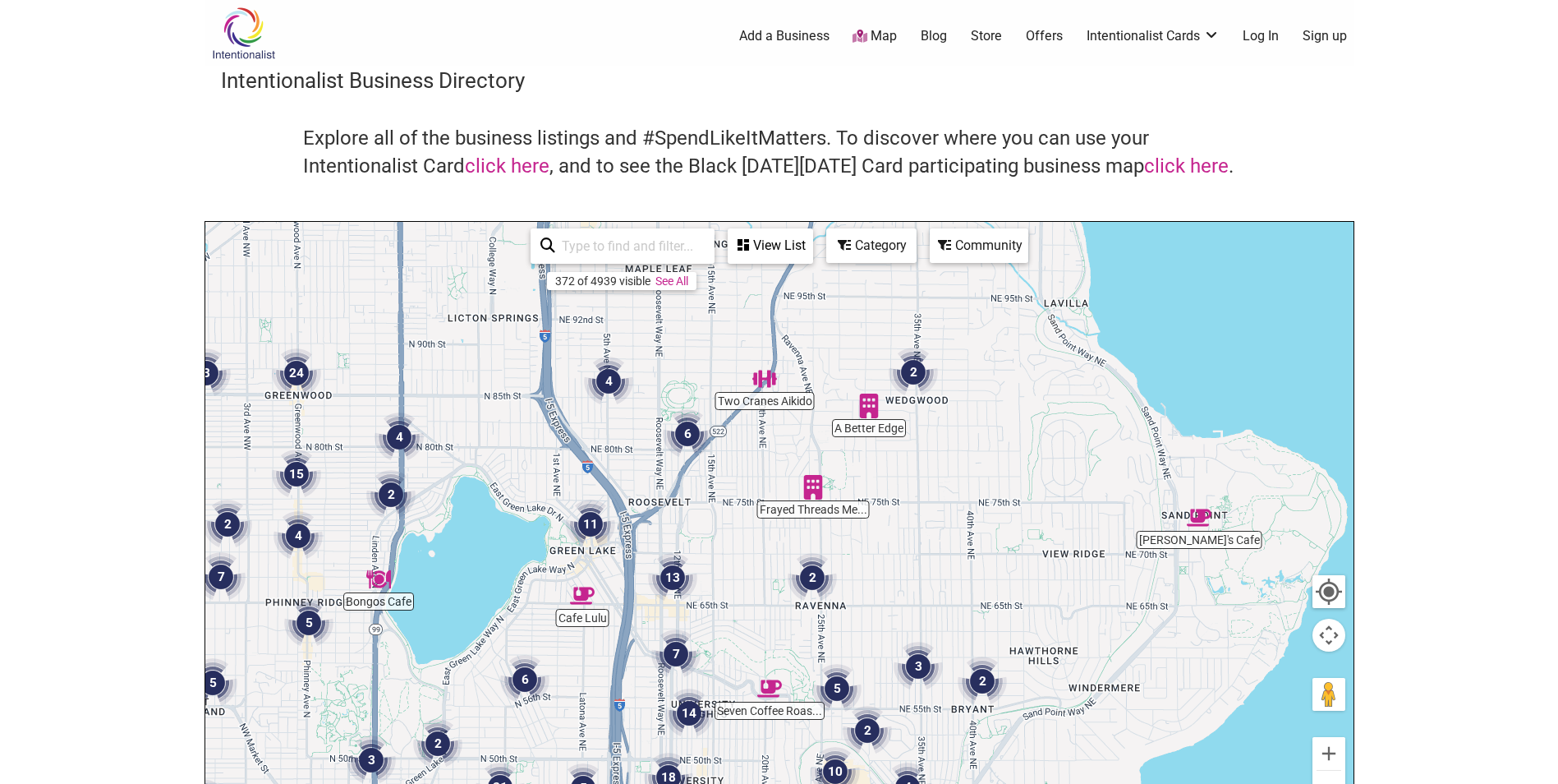
drag, startPoint x: 1060, startPoint y: 418, endPoint x: 1051, endPoint y: 580, distance: 162.2
click at [1051, 580] on div "To navigate, press the arrow keys." at bounding box center [779, 542] width 1148 height 639
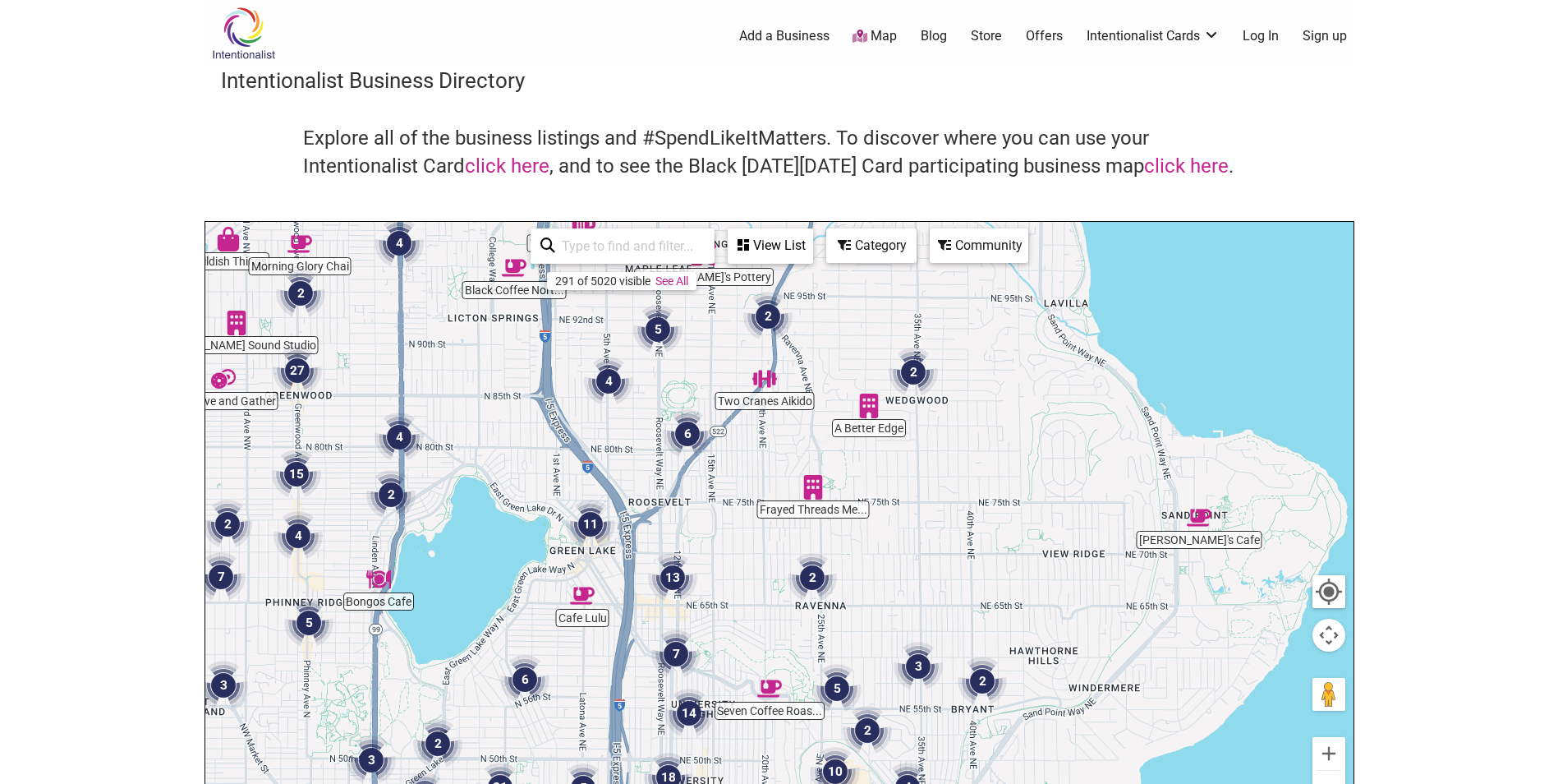
click at [912, 367] on img "2" at bounding box center [913, 372] width 49 height 49
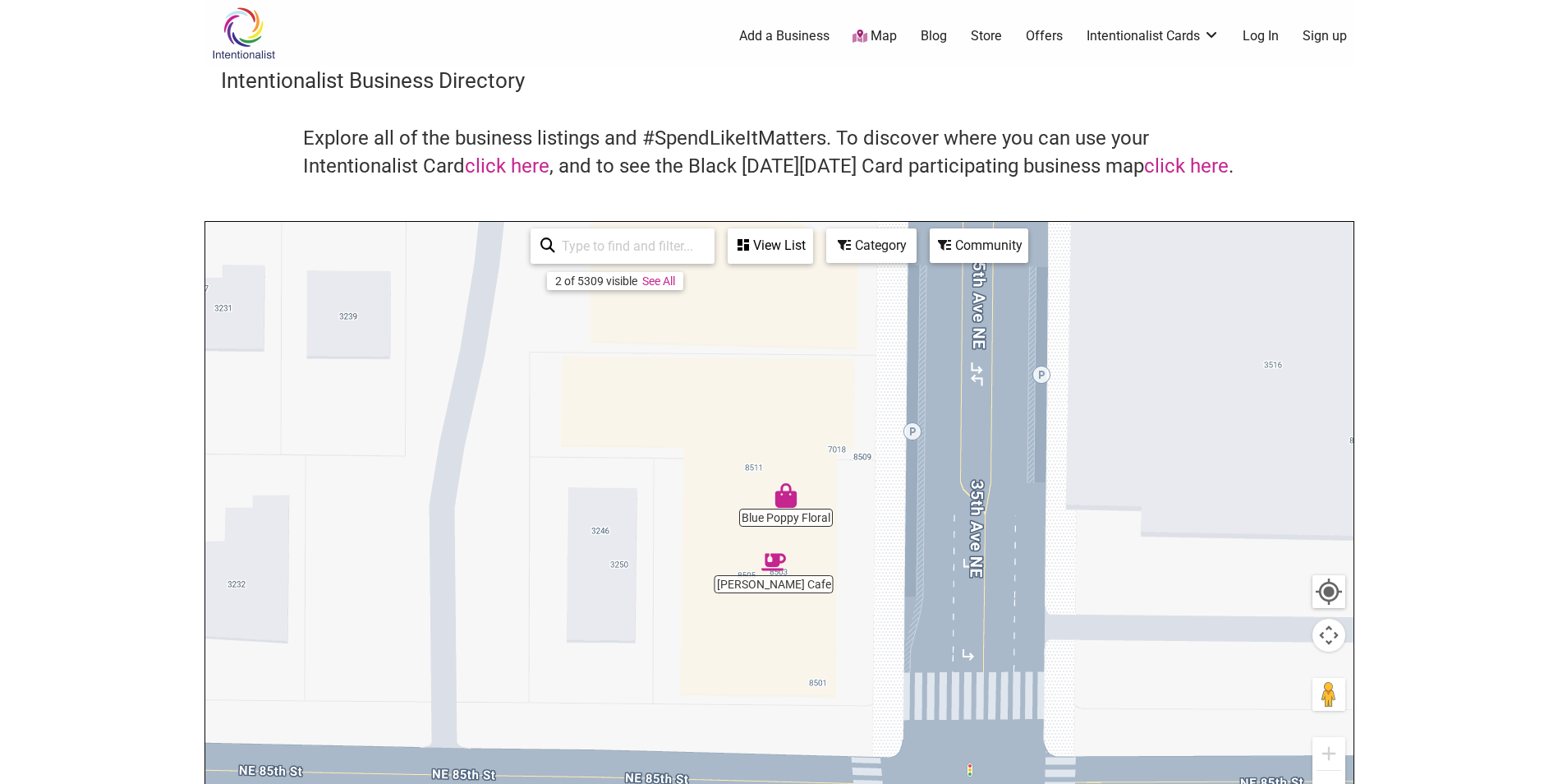
click at [775, 560] on img "Luu's Cafe" at bounding box center [773, 561] width 25 height 25
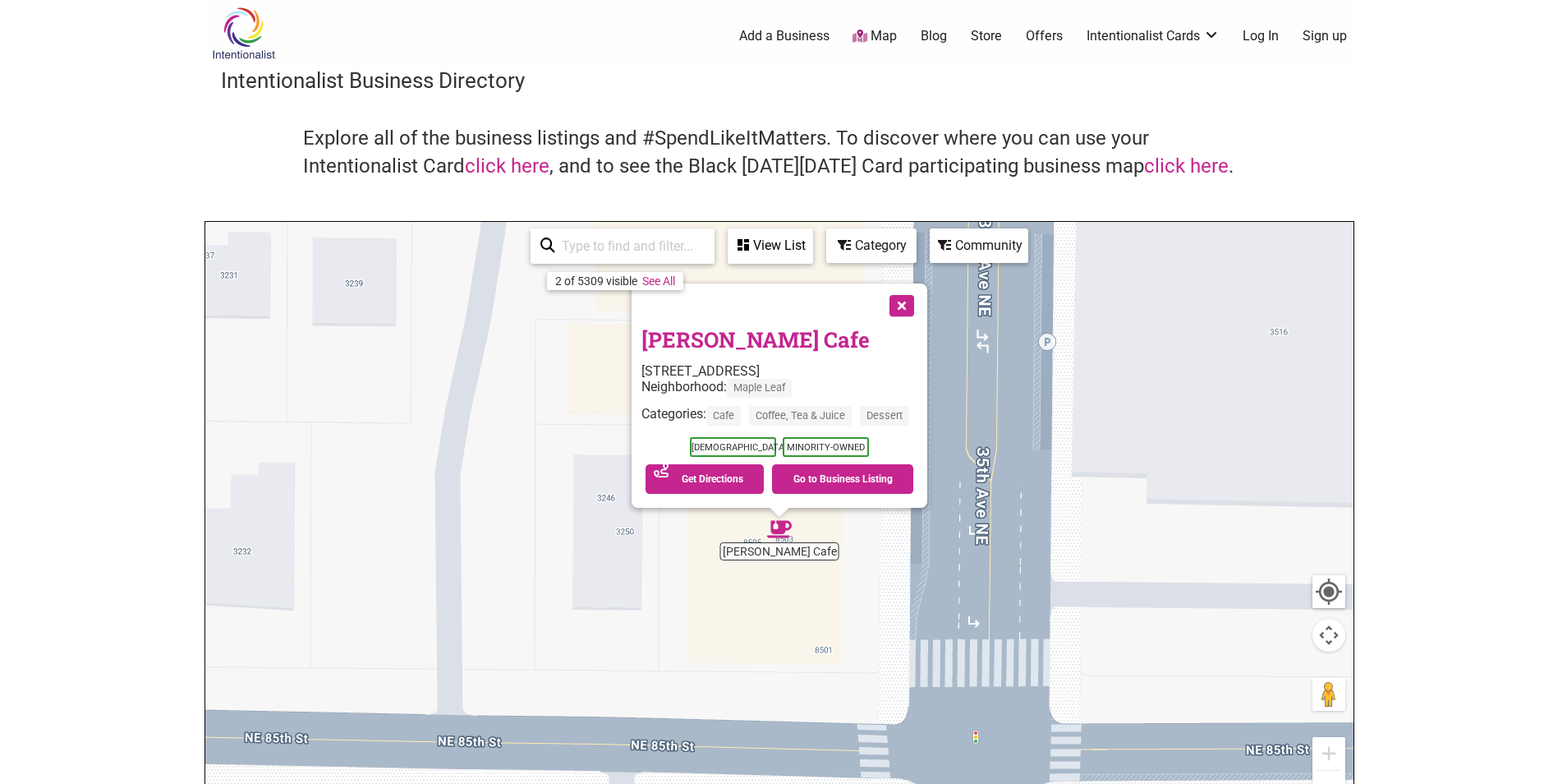
click at [910, 312] on button "Close" at bounding box center [901, 304] width 41 height 41
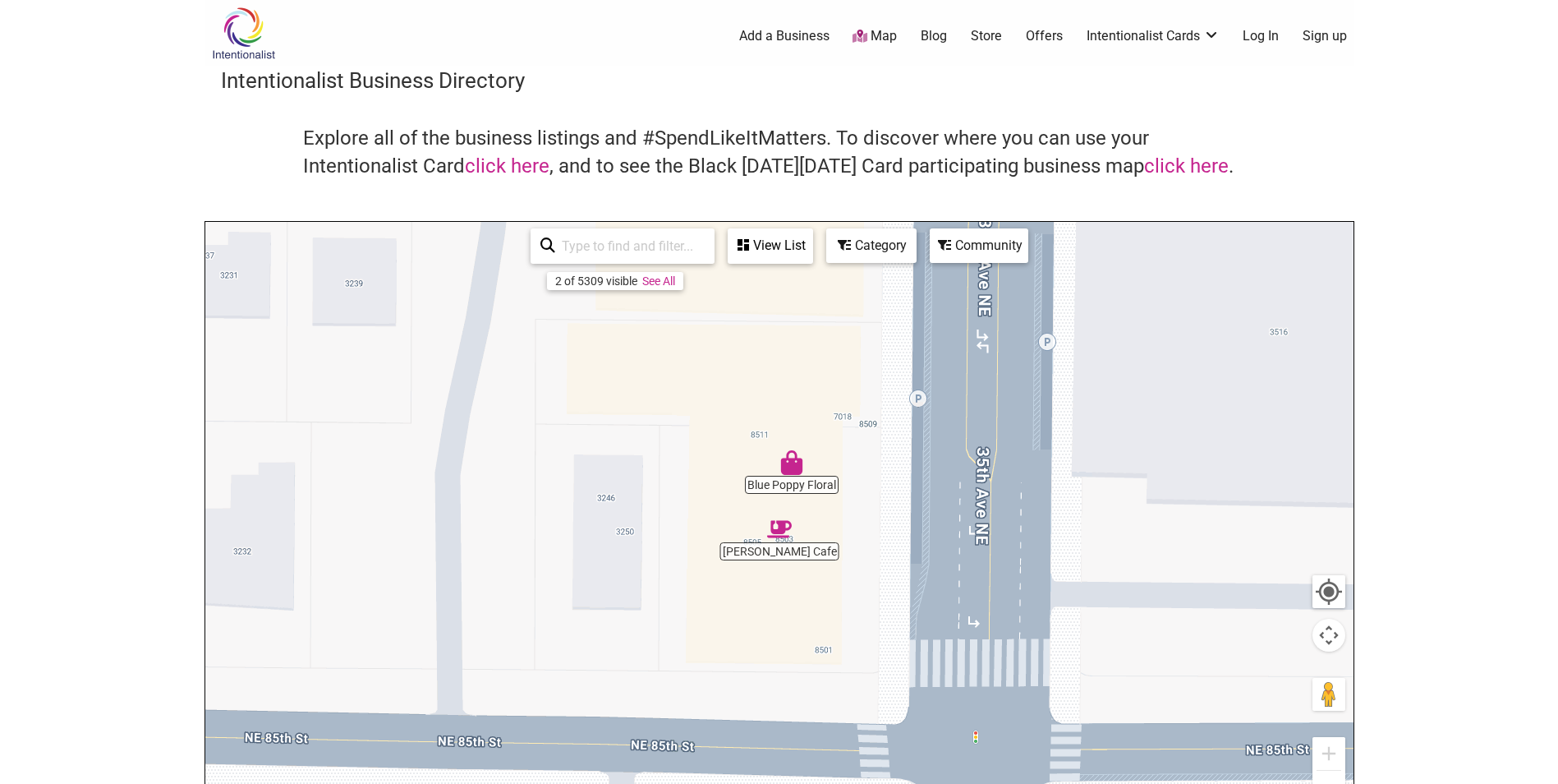
click at [1261, 122] on div "Intentionalist Business Directory Explore all of the business listings and #Spe…" at bounding box center [780, 463] width 1150 height 796
click at [1165, 160] on link "click here" at bounding box center [1186, 166] width 84 height 23
